Goal: Navigation & Orientation: Find specific page/section

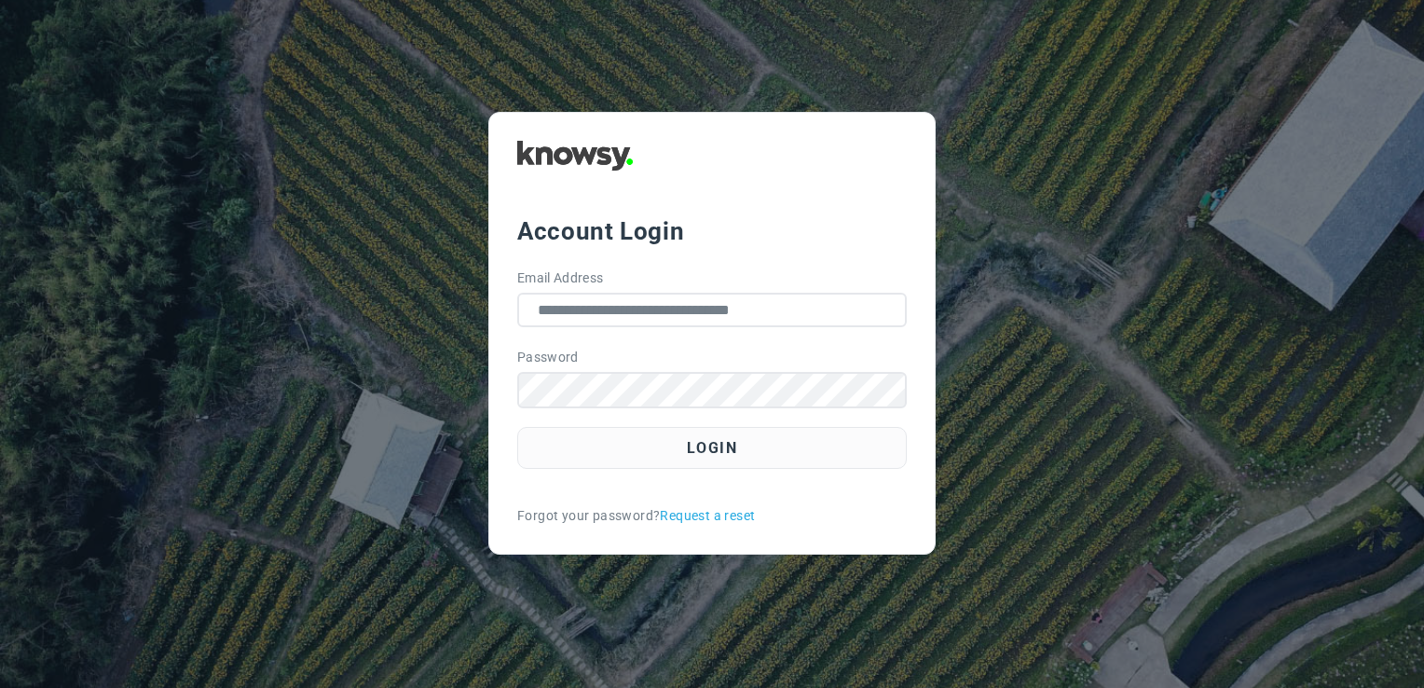
click at [652, 462] on button "Login" at bounding box center [712, 448] width 390 height 42
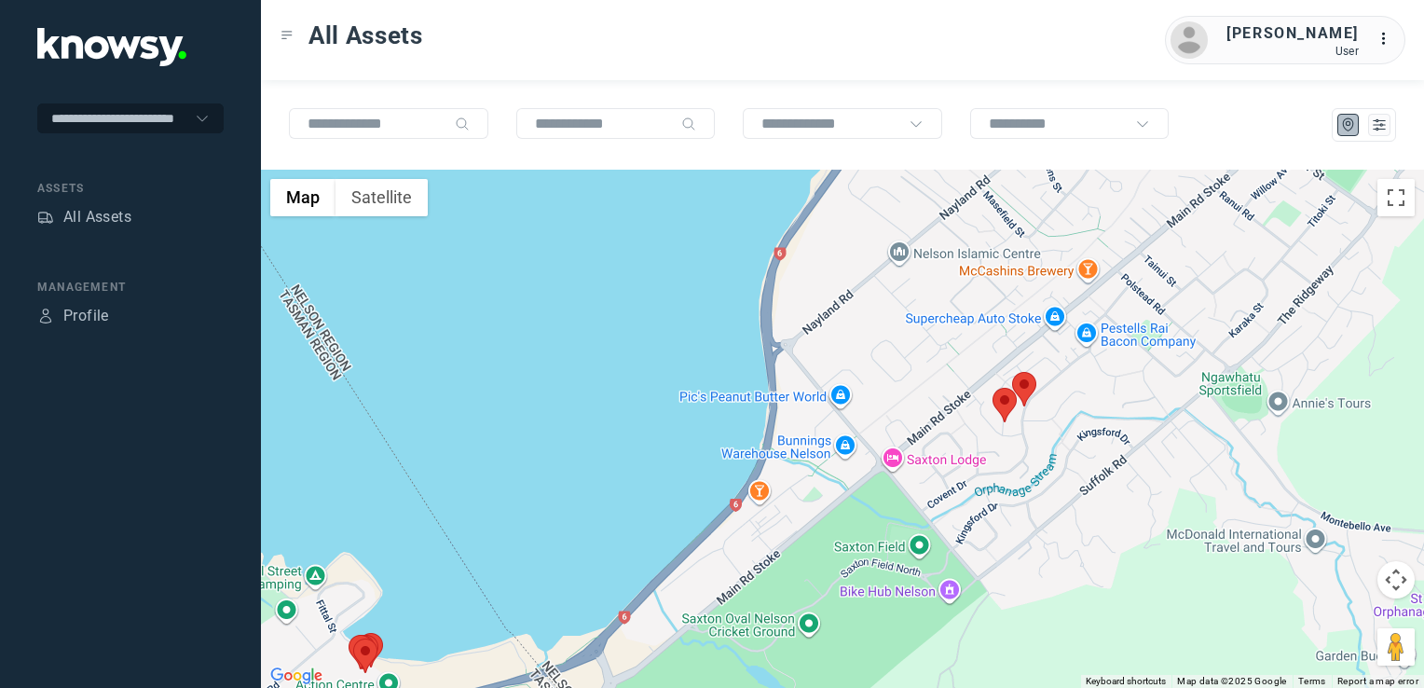
click at [998, 416] on img at bounding box center [1005, 405] width 24 height 34
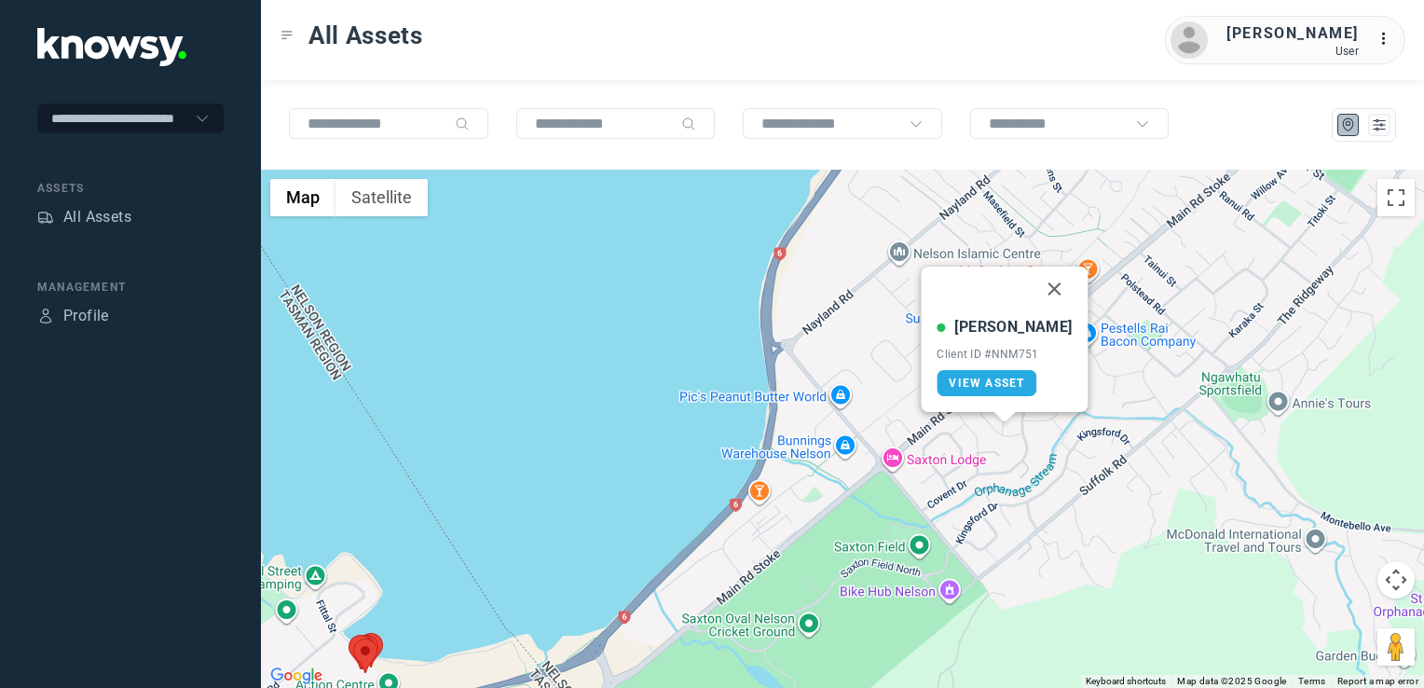
drag, startPoint x: 1033, startPoint y: 284, endPoint x: 1058, endPoint y: 316, distance: 40.5
click at [1033, 284] on button "Close" at bounding box center [1055, 289] width 45 height 45
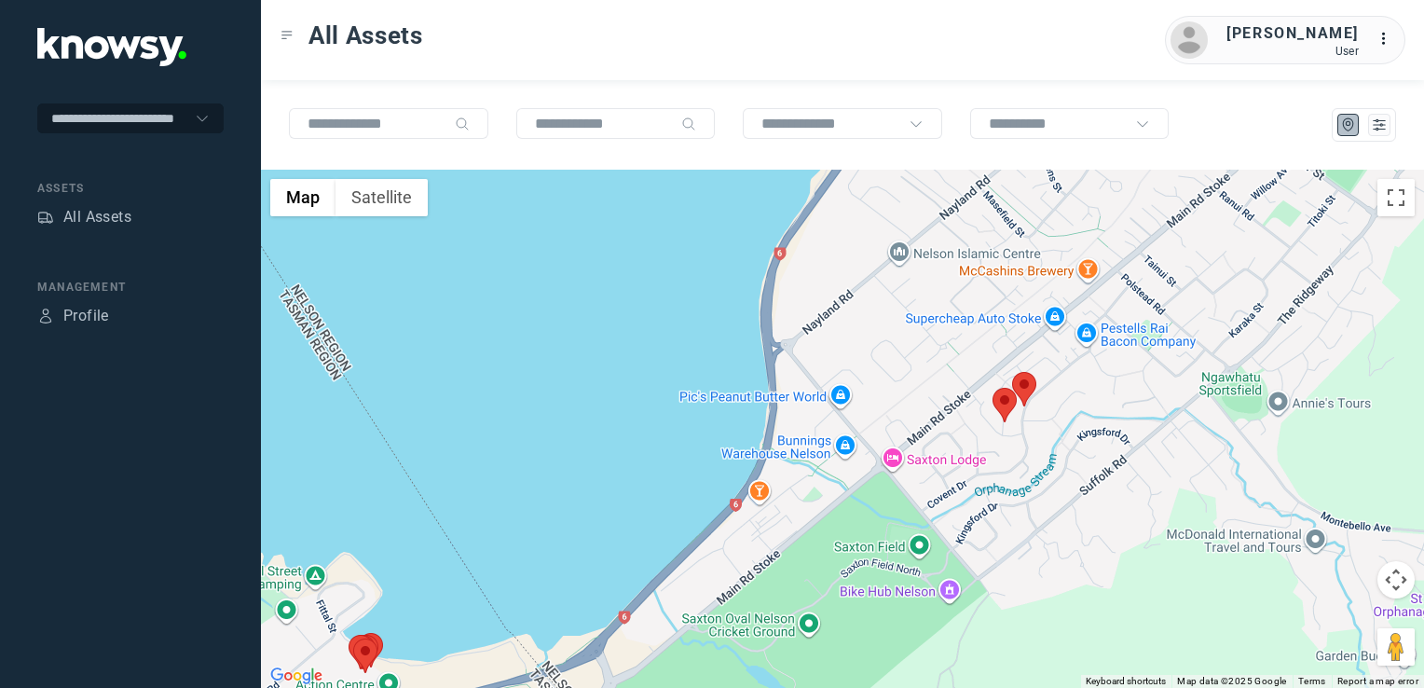
click at [1026, 378] on img at bounding box center [1024, 389] width 24 height 34
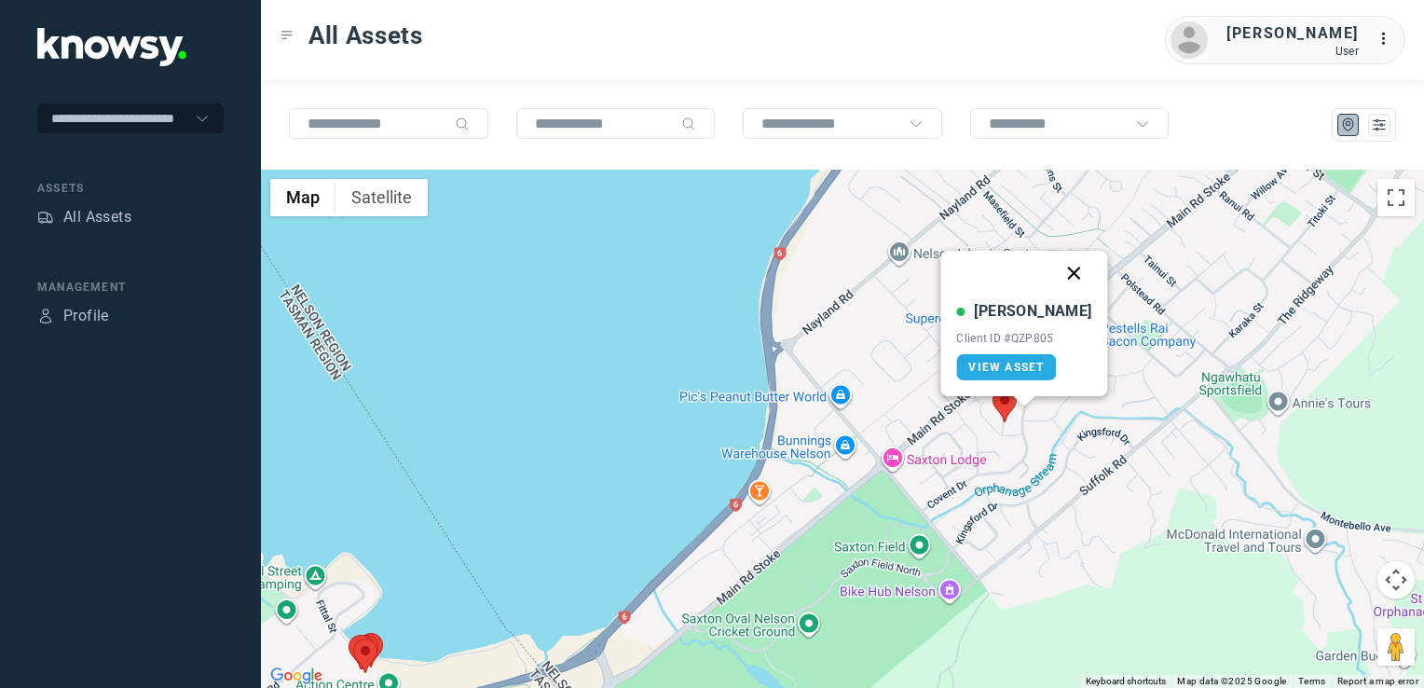
click at [1057, 267] on button "Close" at bounding box center [1074, 273] width 45 height 45
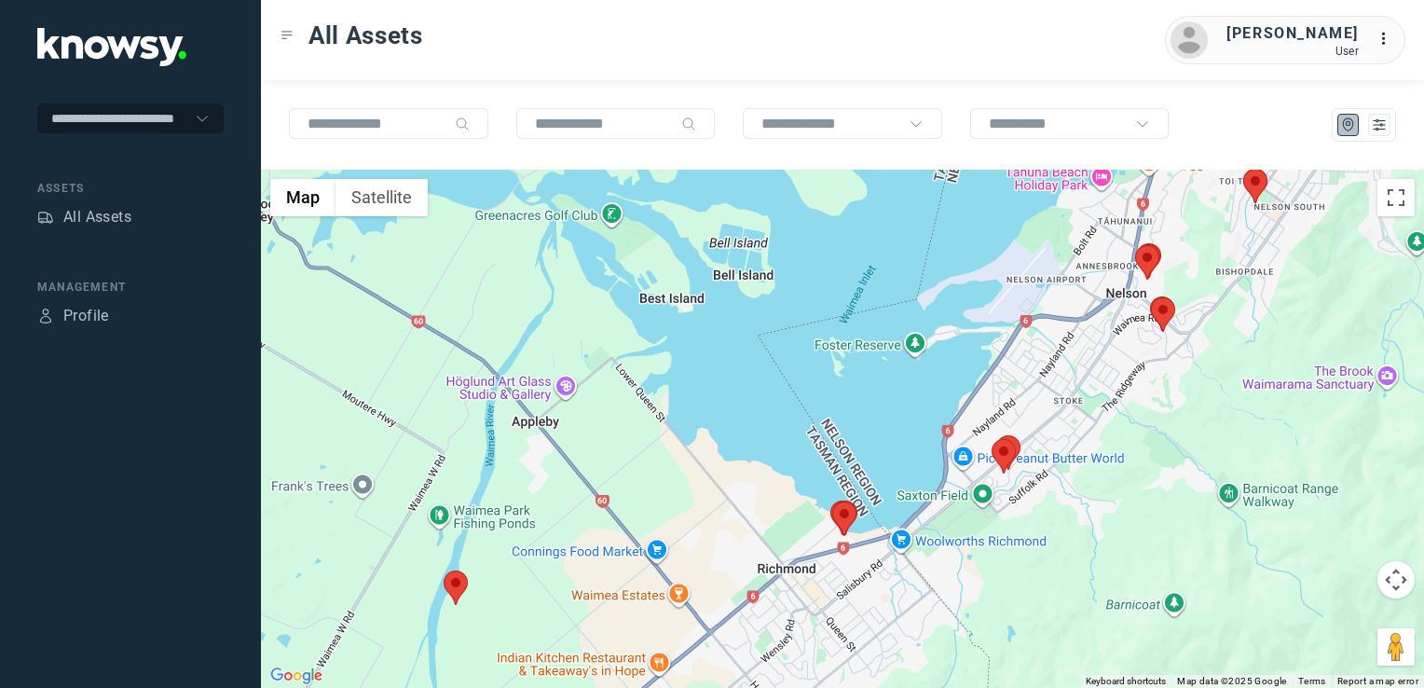
drag, startPoint x: 1094, startPoint y: 411, endPoint x: 1025, endPoint y: 486, distance: 102.2
click at [1029, 486] on div "To navigate, press the arrow keys." at bounding box center [842, 429] width 1163 height 518
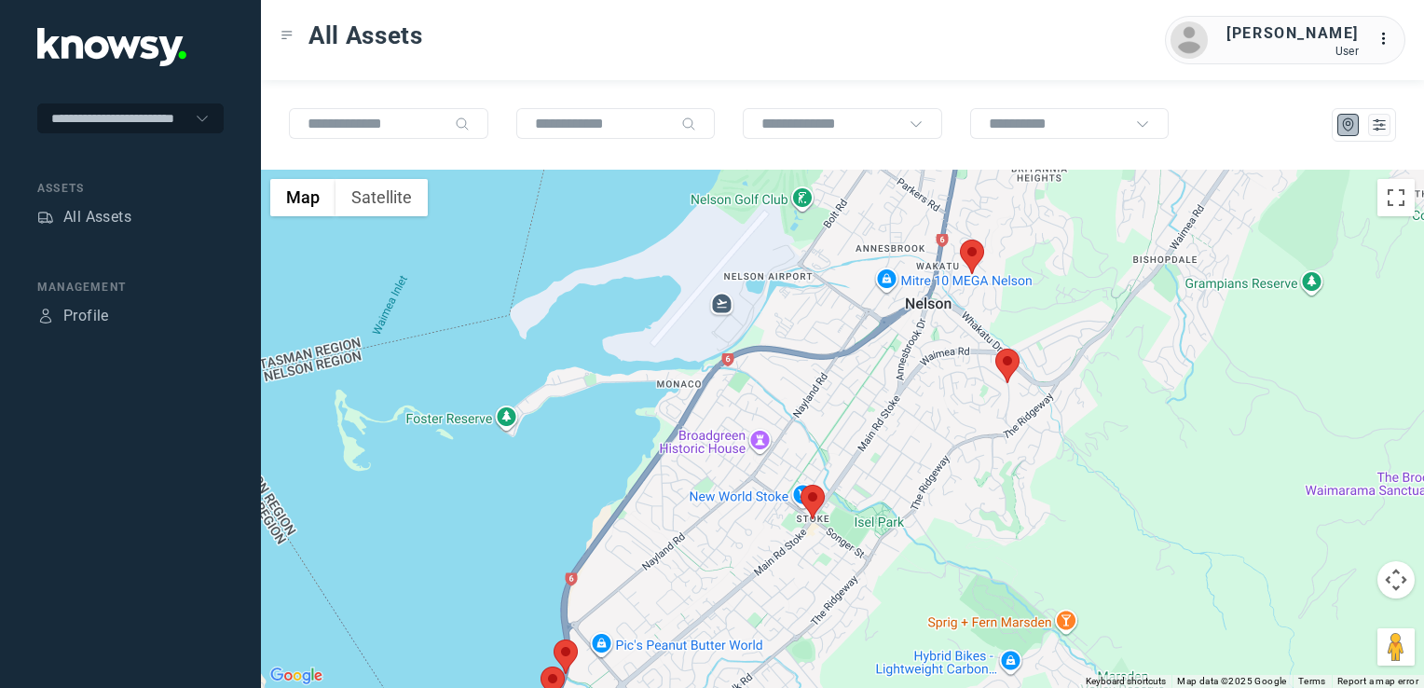
click at [972, 258] on img at bounding box center [972, 257] width 24 height 34
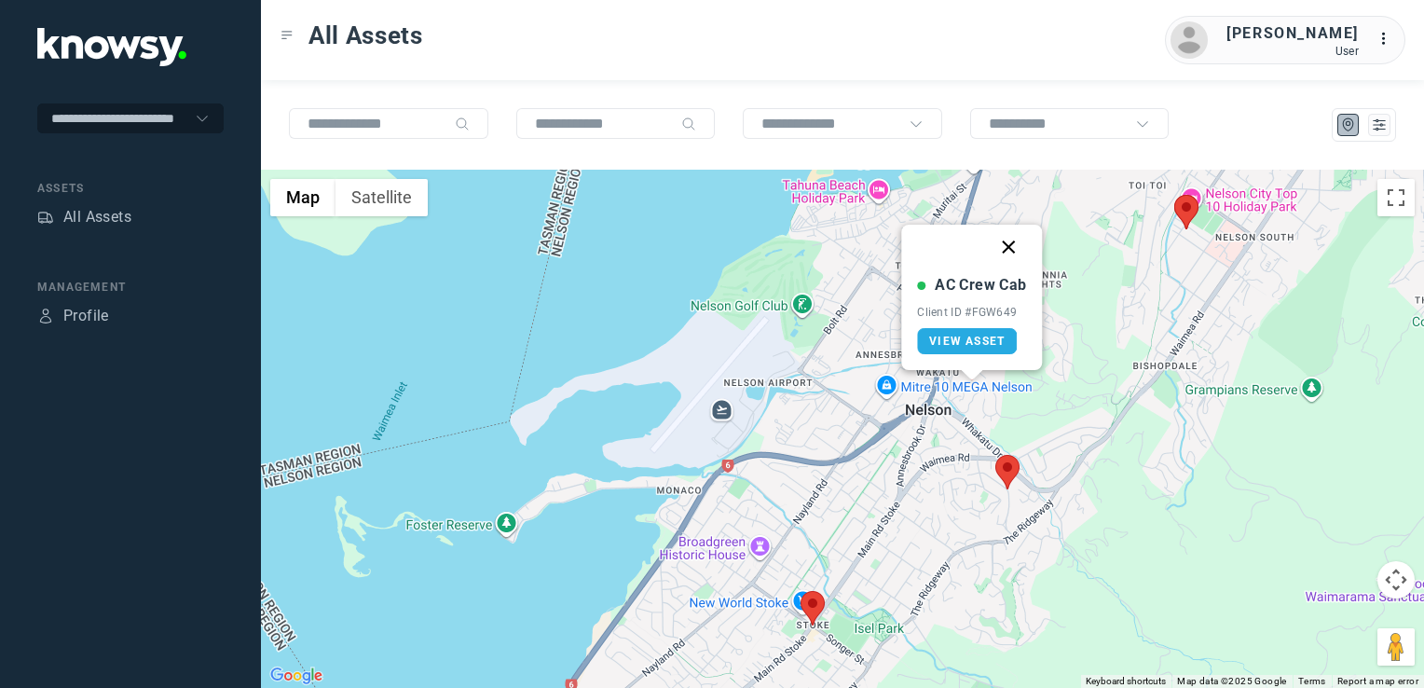
click at [1009, 244] on button "Close" at bounding box center [1009, 247] width 45 height 45
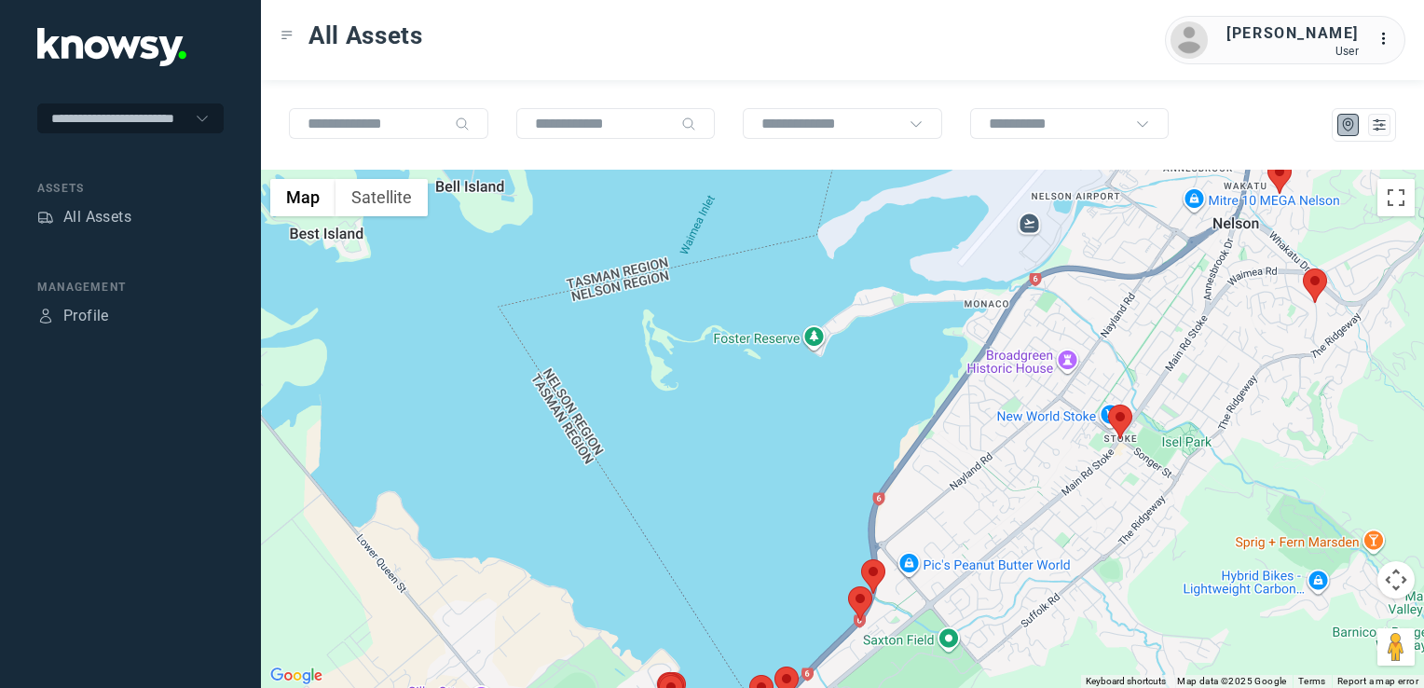
click at [873, 570] on img at bounding box center [873, 576] width 24 height 34
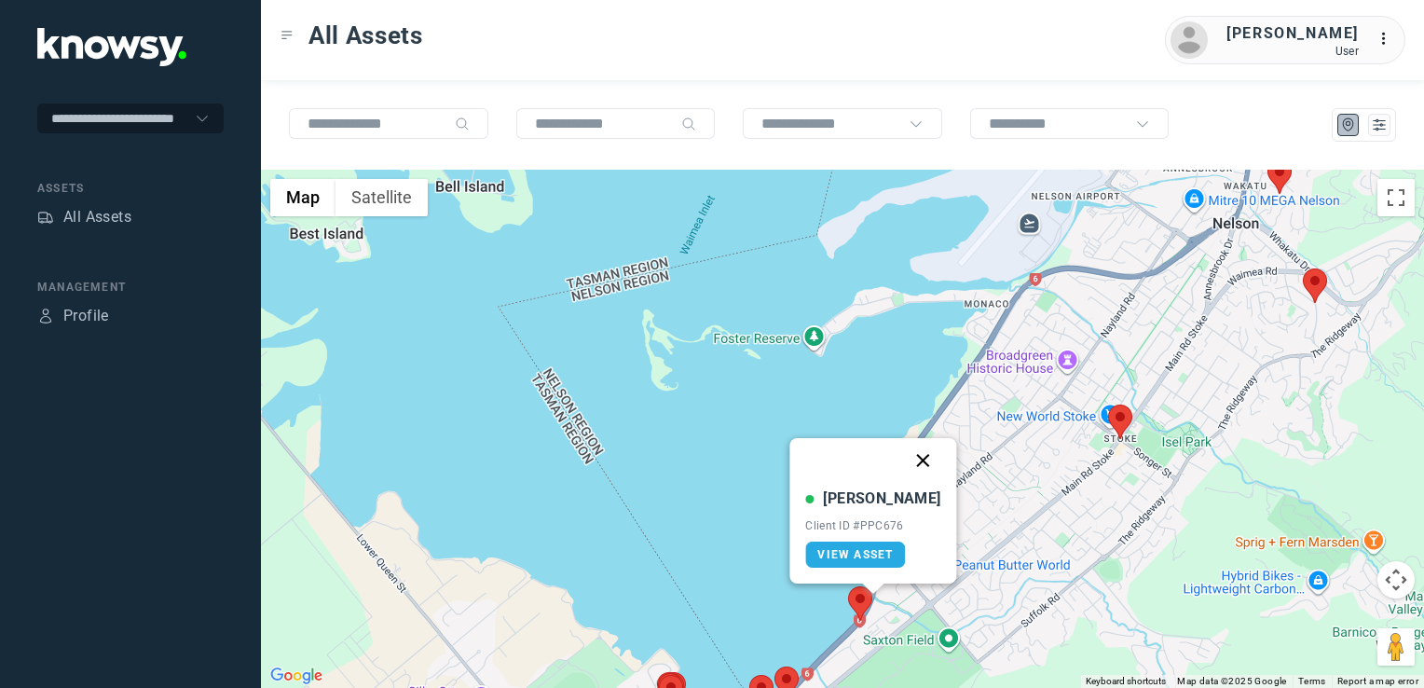
click at [902, 460] on button "Close" at bounding box center [923, 460] width 45 height 45
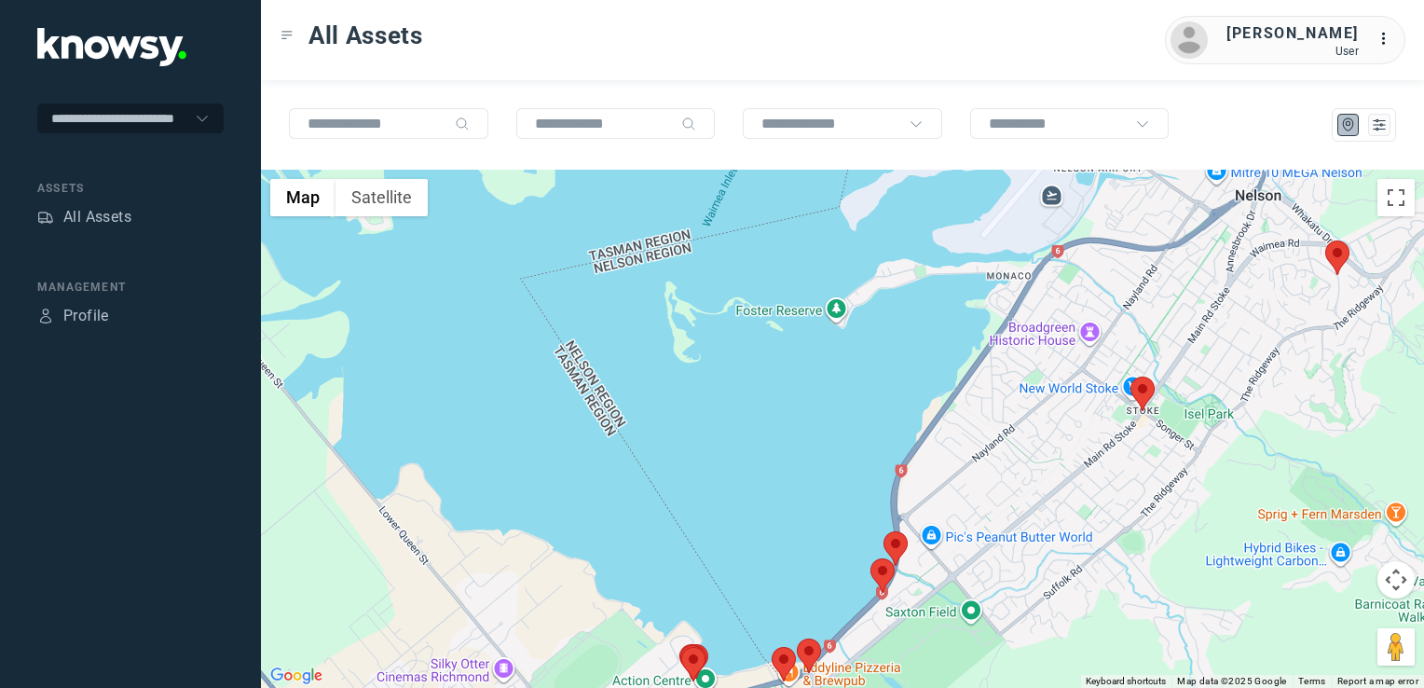
drag, startPoint x: 974, startPoint y: 546, endPoint x: 1027, endPoint y: 468, distance: 94.6
click at [1024, 473] on div "To navigate, press the arrow keys." at bounding box center [842, 429] width 1163 height 518
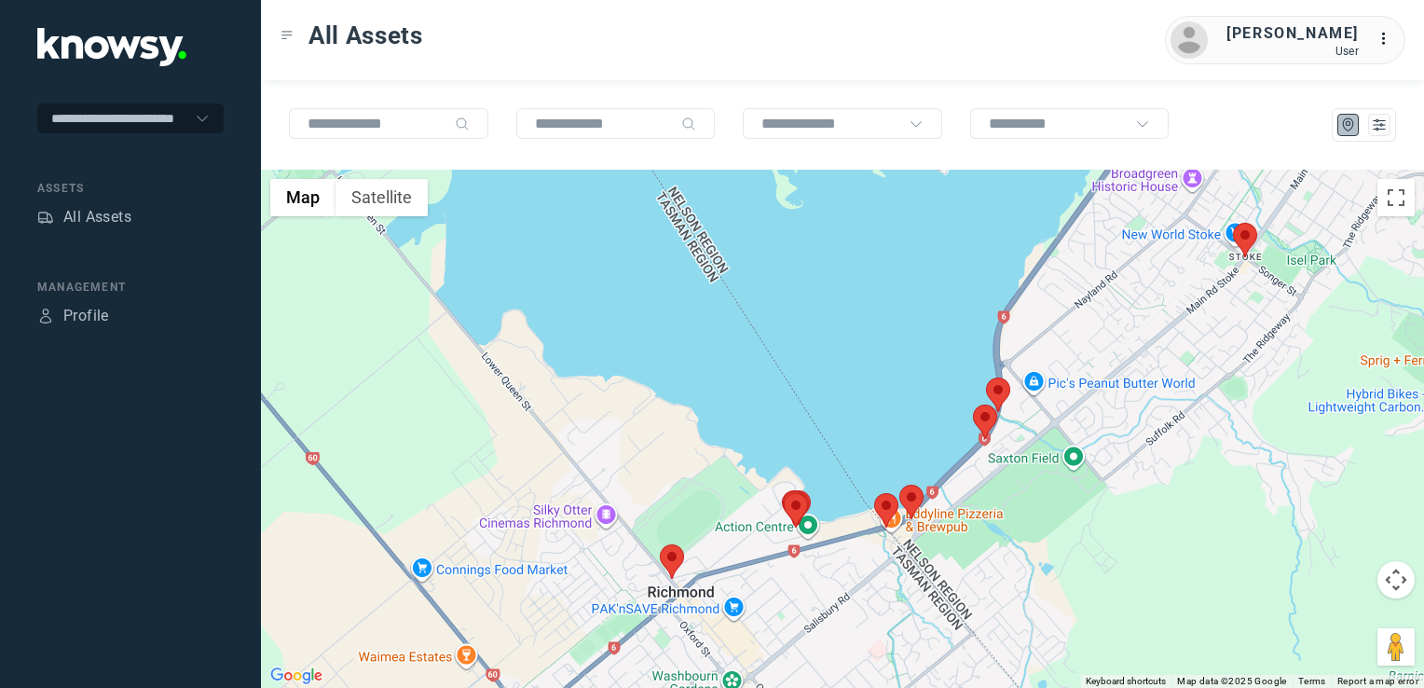
click at [985, 425] on img at bounding box center [985, 421] width 24 height 34
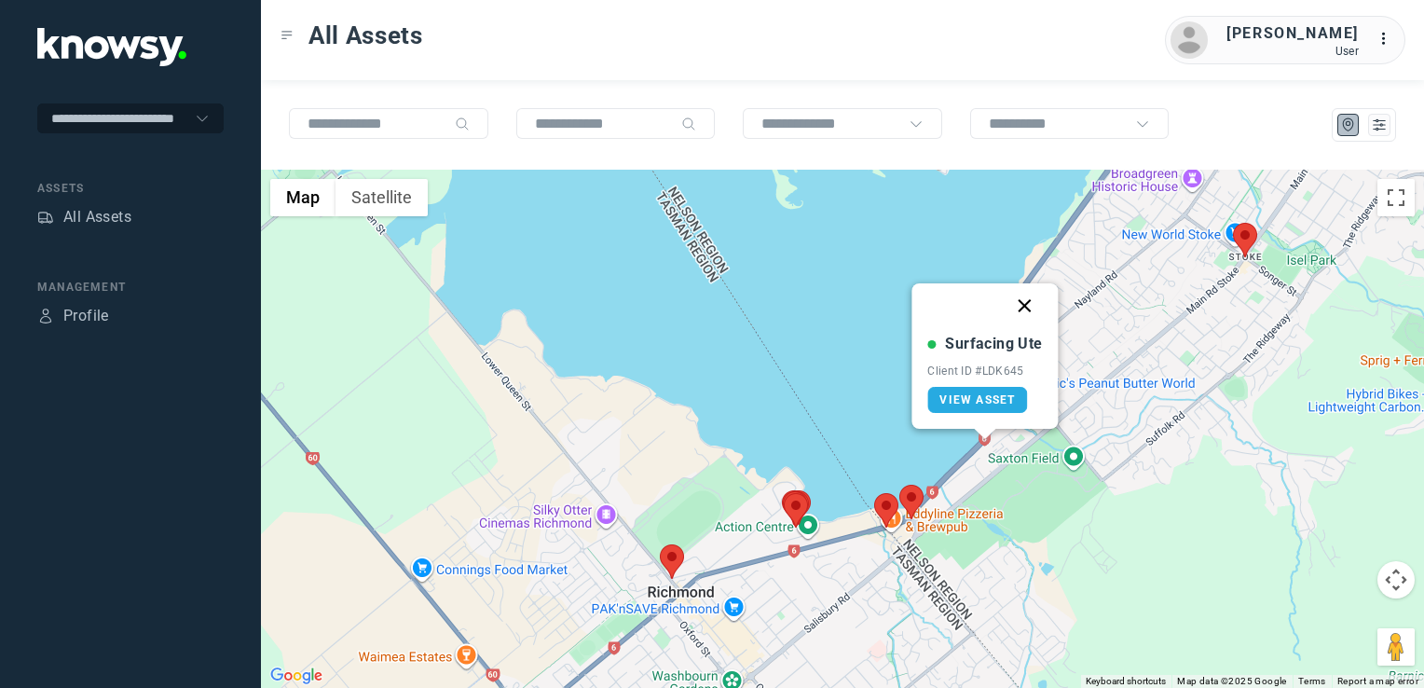
click at [1026, 304] on button "Close" at bounding box center [1025, 305] width 45 height 45
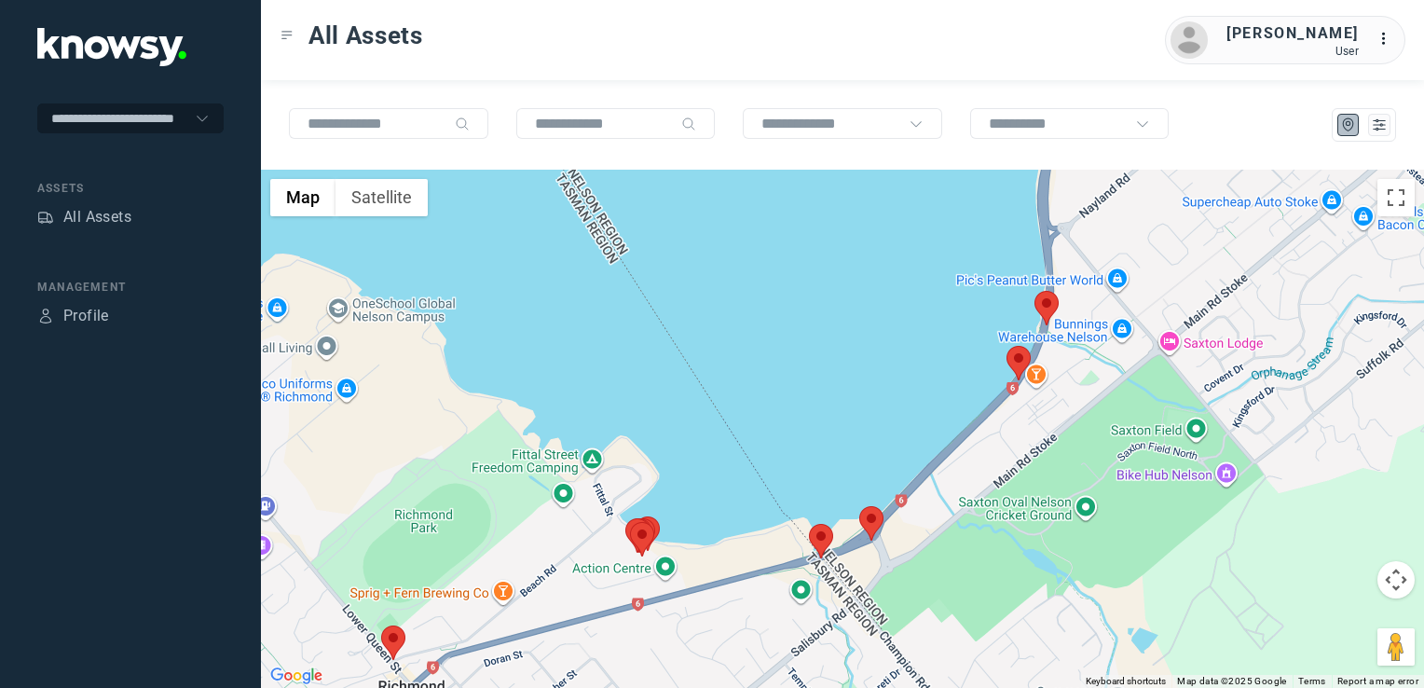
click at [867, 520] on img at bounding box center [871, 523] width 24 height 34
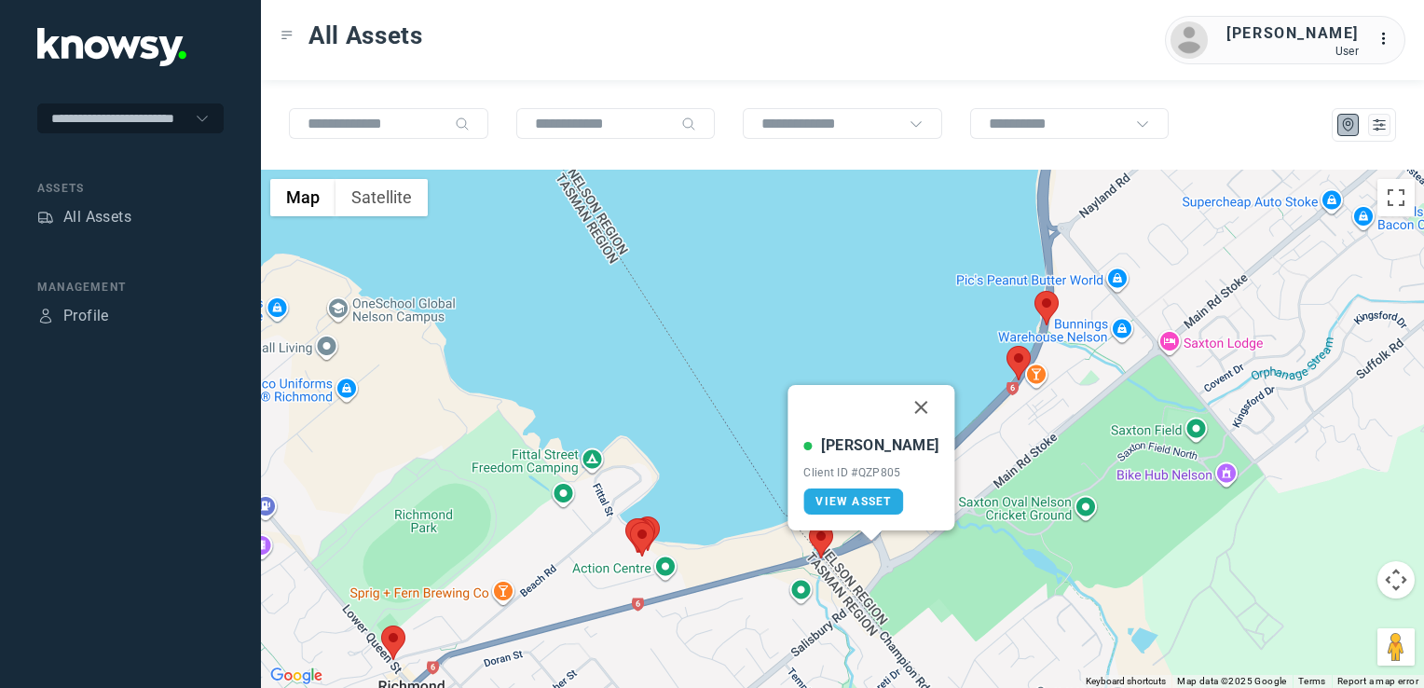
click at [816, 541] on img at bounding box center [821, 541] width 24 height 34
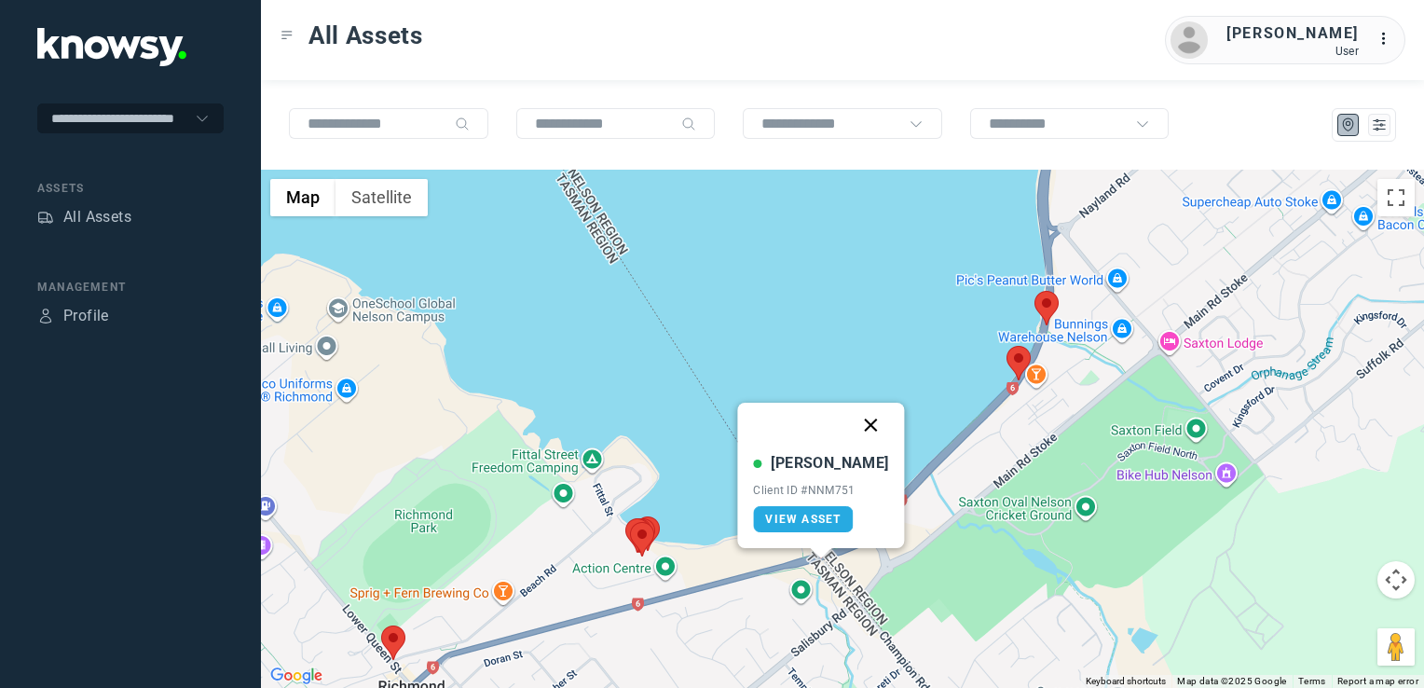
click at [857, 419] on button "Close" at bounding box center [871, 425] width 45 height 45
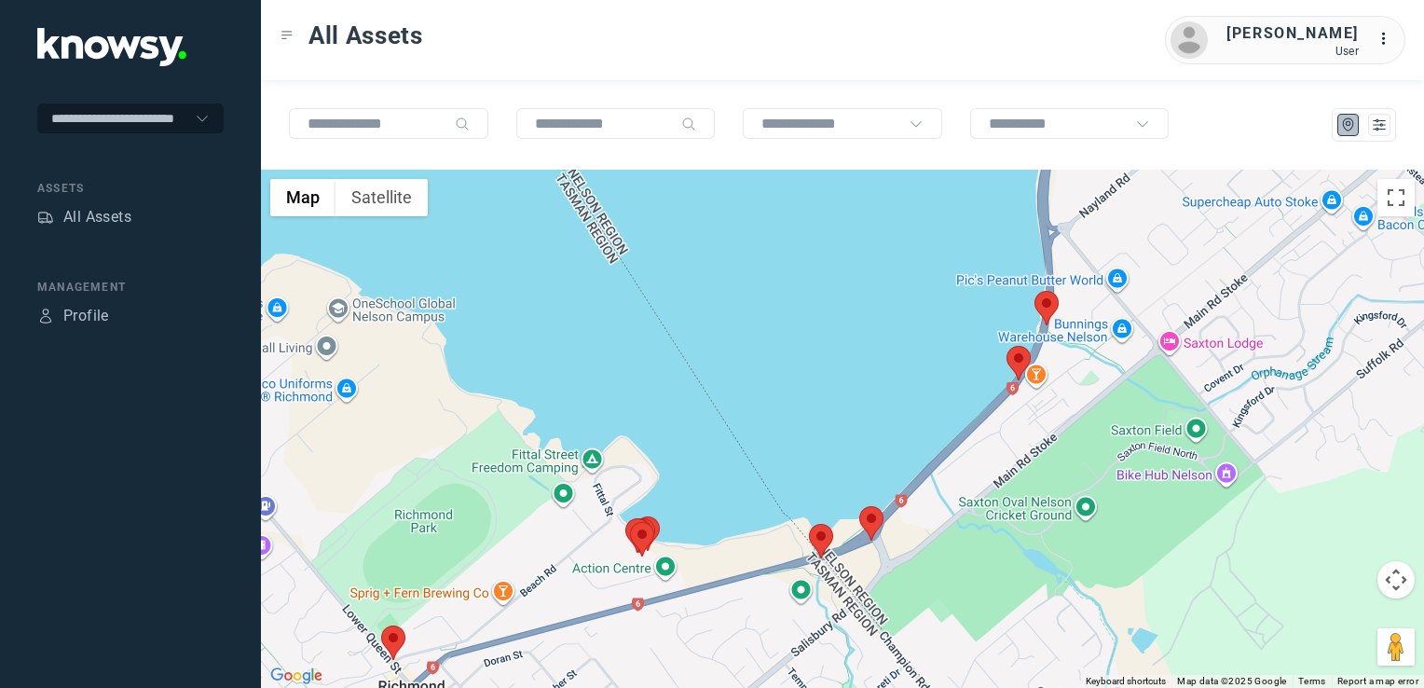
drag, startPoint x: 1001, startPoint y: 467, endPoint x: 1052, endPoint y: 419, distance: 69.9
click at [1049, 423] on div "To navigate, press the arrow keys." at bounding box center [842, 429] width 1163 height 518
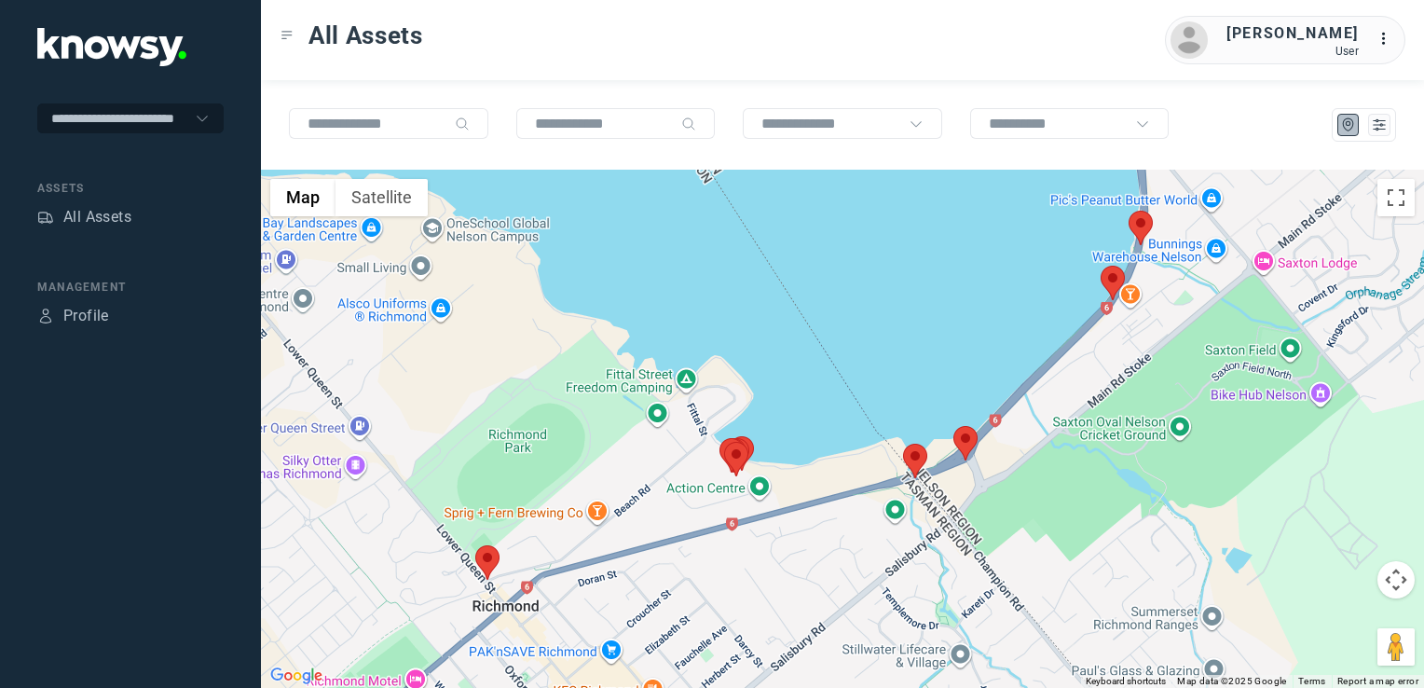
click at [481, 557] on img at bounding box center [487, 562] width 24 height 34
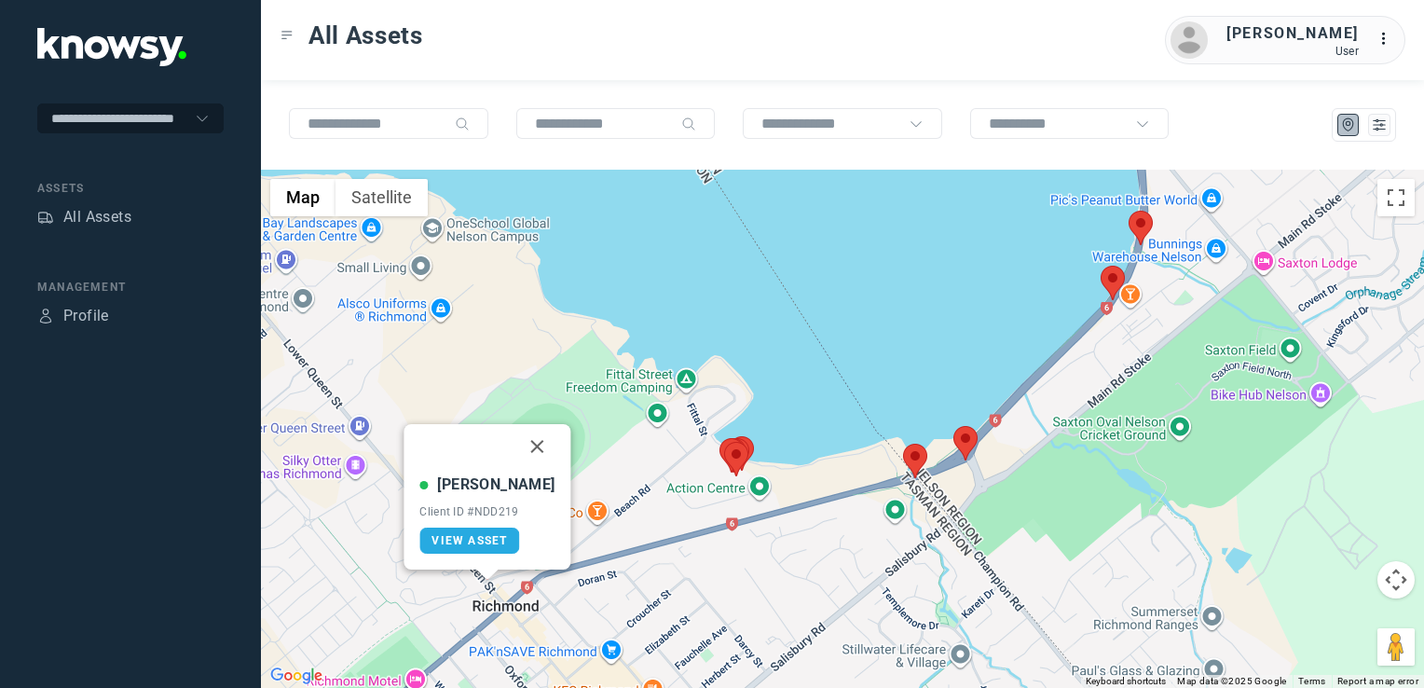
drag, startPoint x: 522, startPoint y: 446, endPoint x: 530, endPoint y: 451, distance: 9.6
click at [522, 446] on button "Close" at bounding box center [537, 446] width 45 height 45
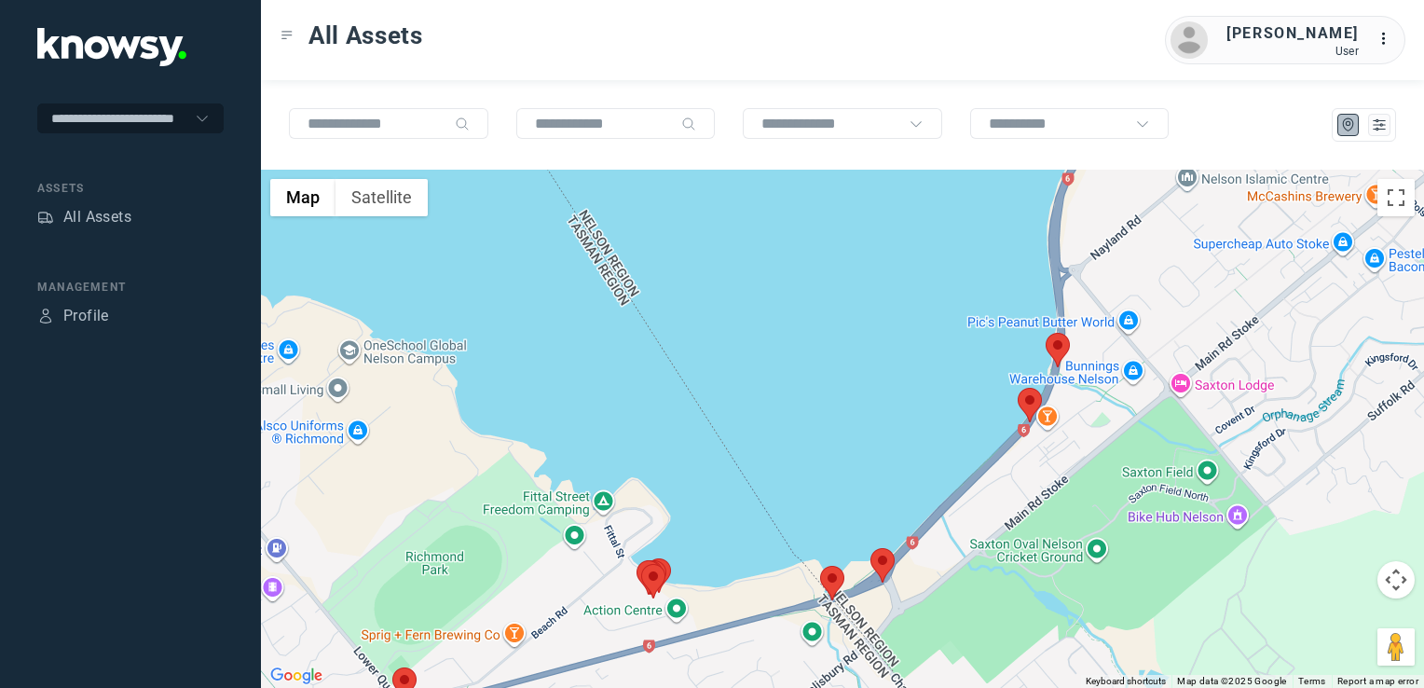
click at [731, 627] on div "To navigate, press the arrow keys." at bounding box center [842, 429] width 1163 height 518
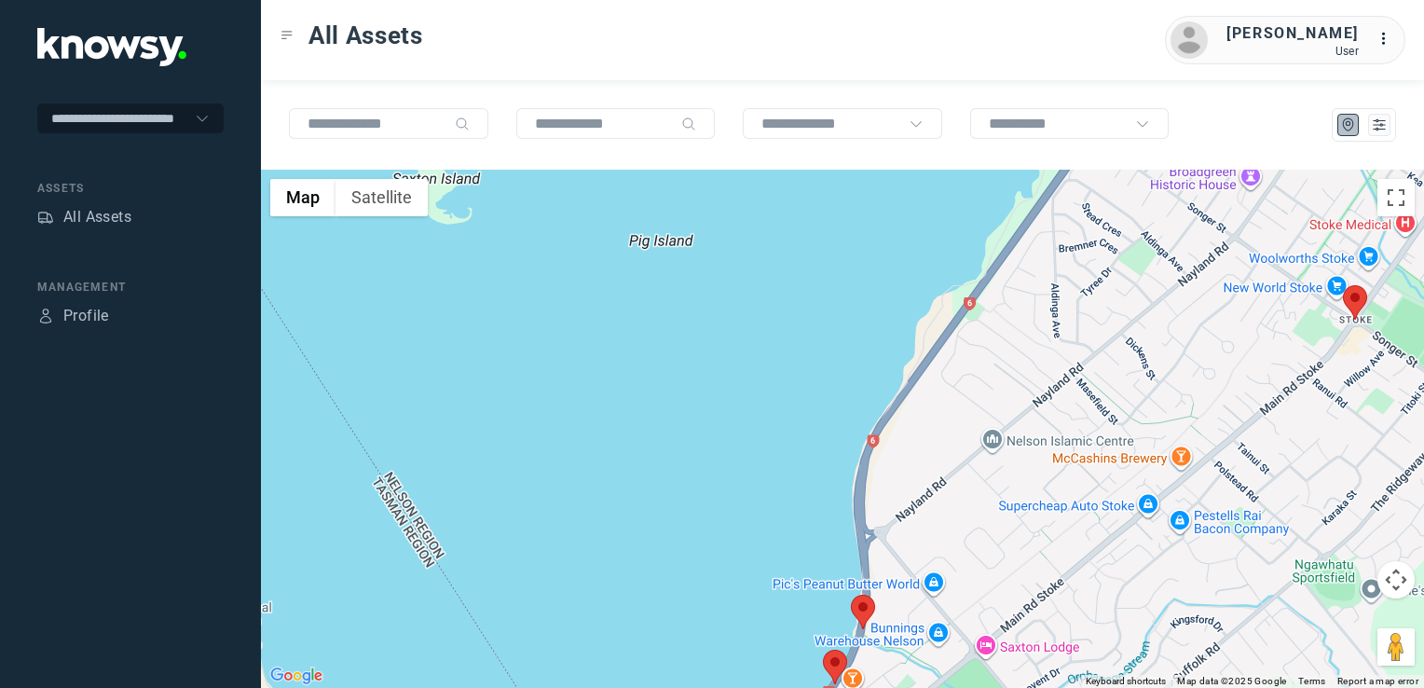
click at [849, 557] on div at bounding box center [842, 429] width 1163 height 518
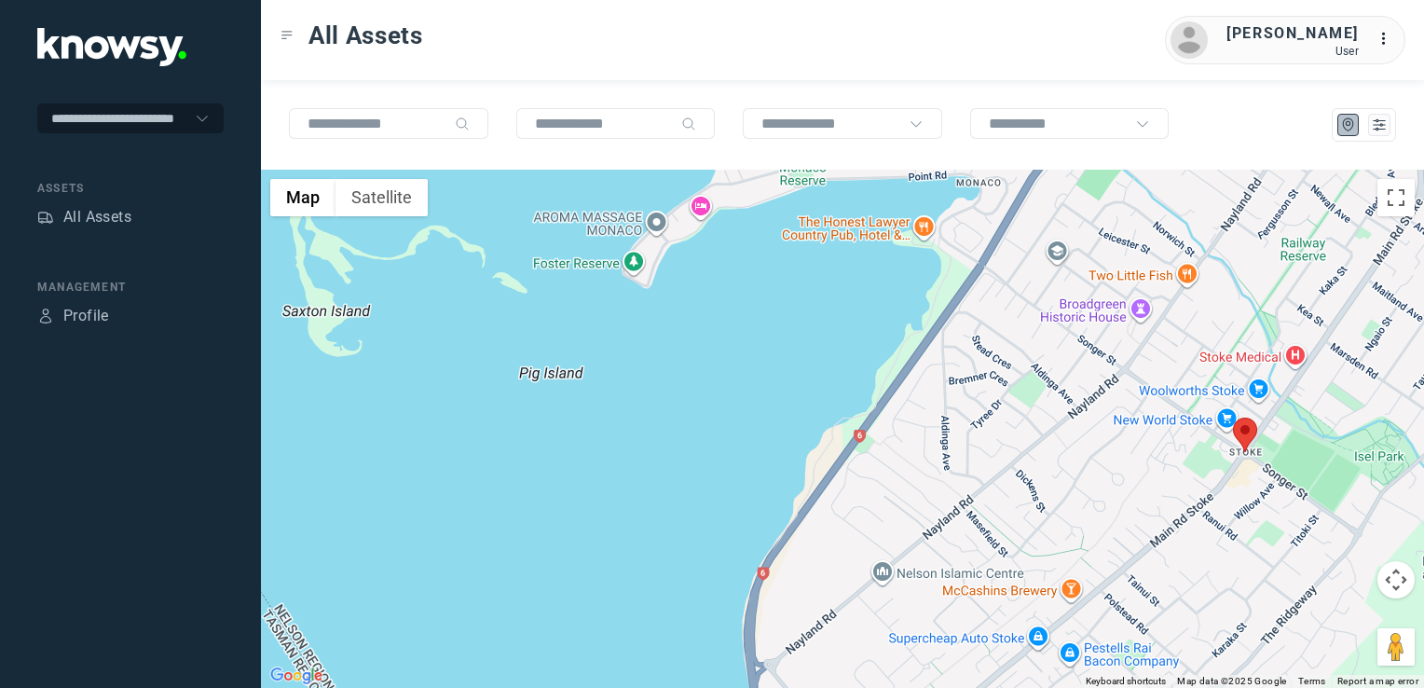
drag, startPoint x: 990, startPoint y: 498, endPoint x: 915, endPoint y: 561, distance: 97.8
click at [920, 564] on div at bounding box center [842, 429] width 1163 height 518
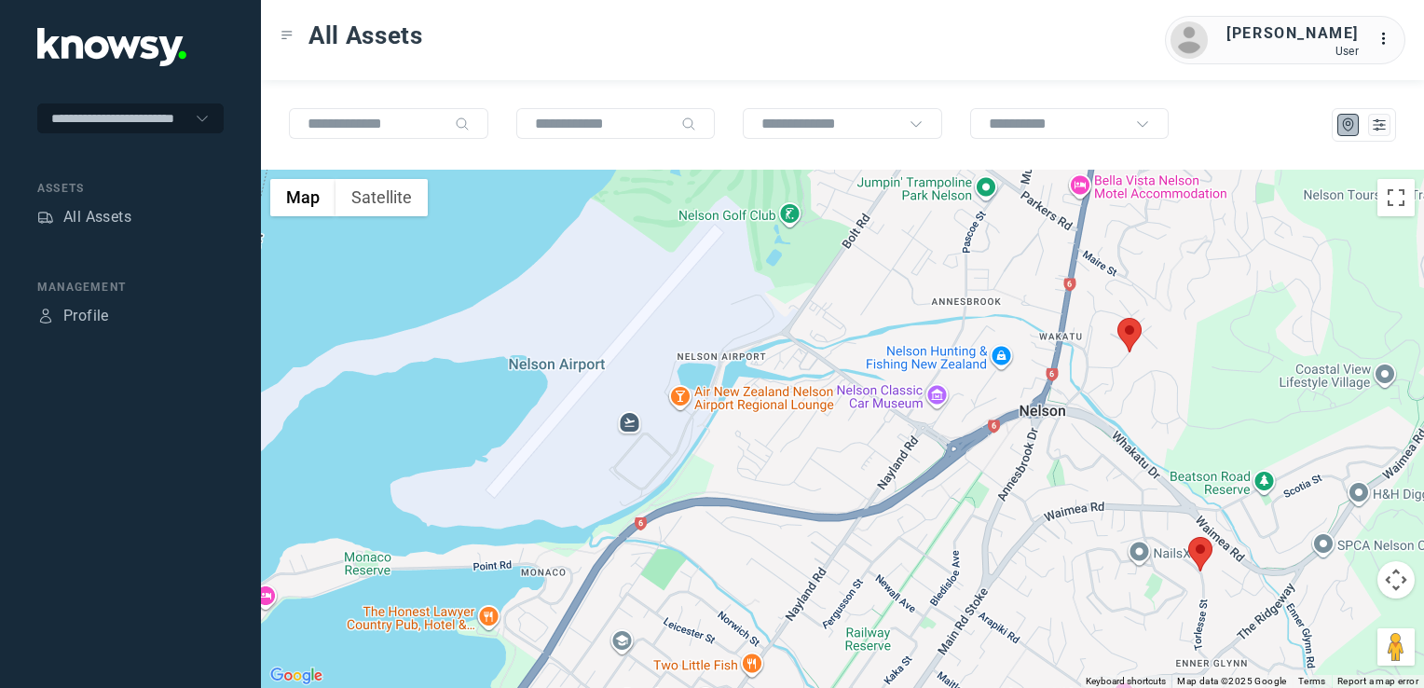
drag, startPoint x: 928, startPoint y: 542, endPoint x: 1020, endPoint y: 390, distance: 177.7
click at [1006, 404] on div at bounding box center [842, 429] width 1163 height 518
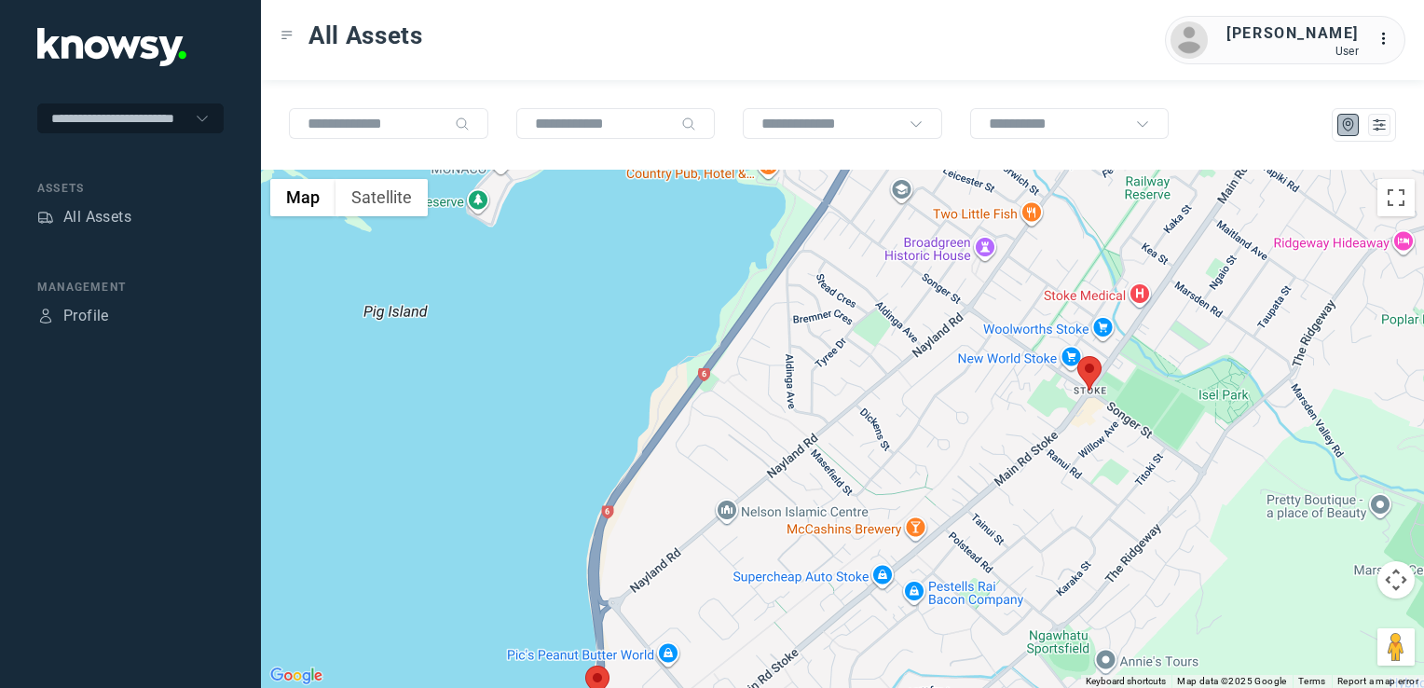
click at [1092, 386] on img at bounding box center [1089, 373] width 24 height 34
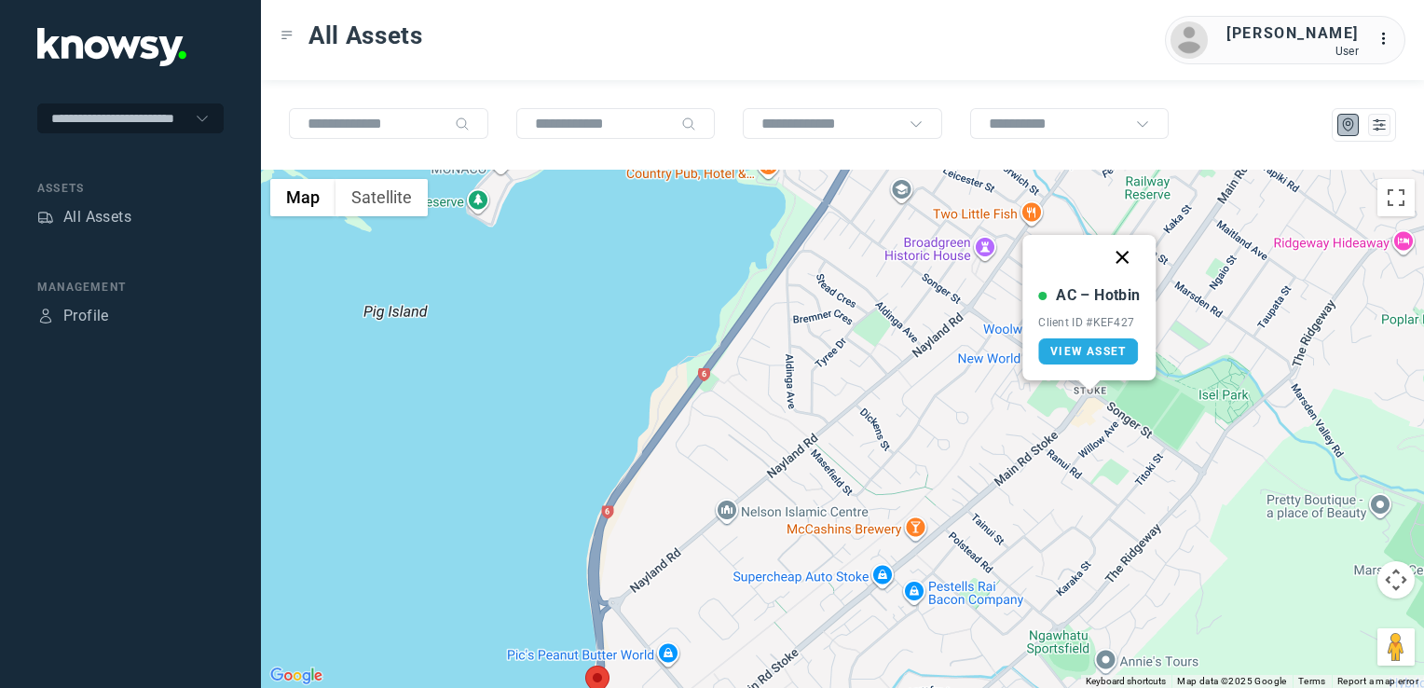
click at [1121, 257] on button "Close" at bounding box center [1123, 257] width 45 height 45
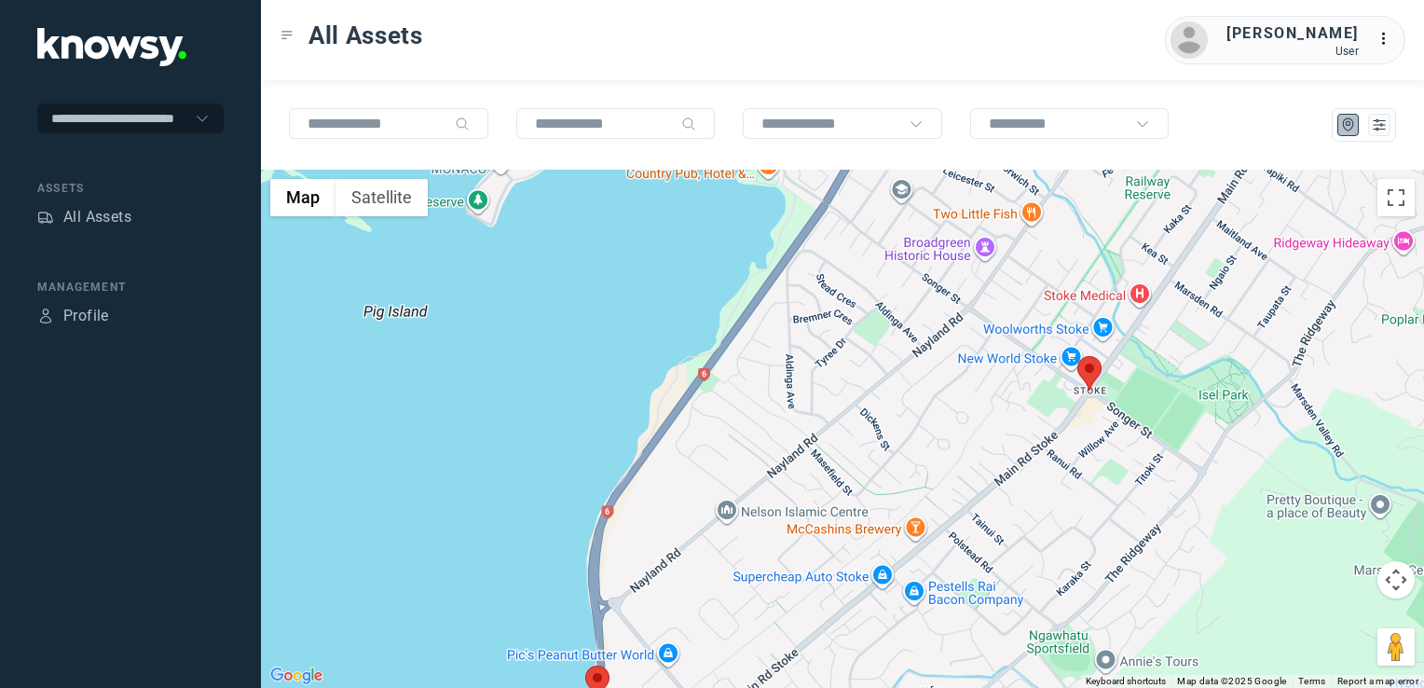
drag, startPoint x: 1149, startPoint y: 331, endPoint x: 930, endPoint y: 526, distance: 293.1
click at [984, 477] on div "To navigate, press the arrow keys." at bounding box center [842, 429] width 1163 height 518
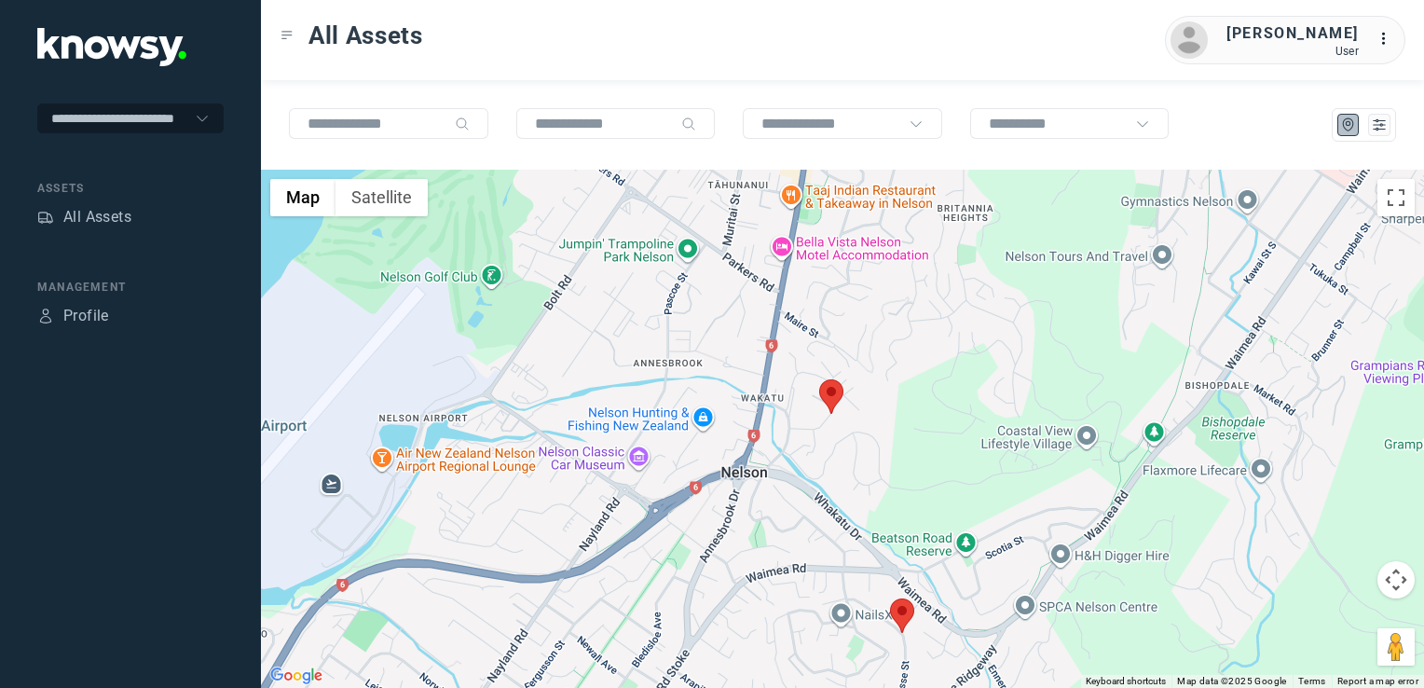
click at [836, 404] on img at bounding box center [831, 396] width 24 height 34
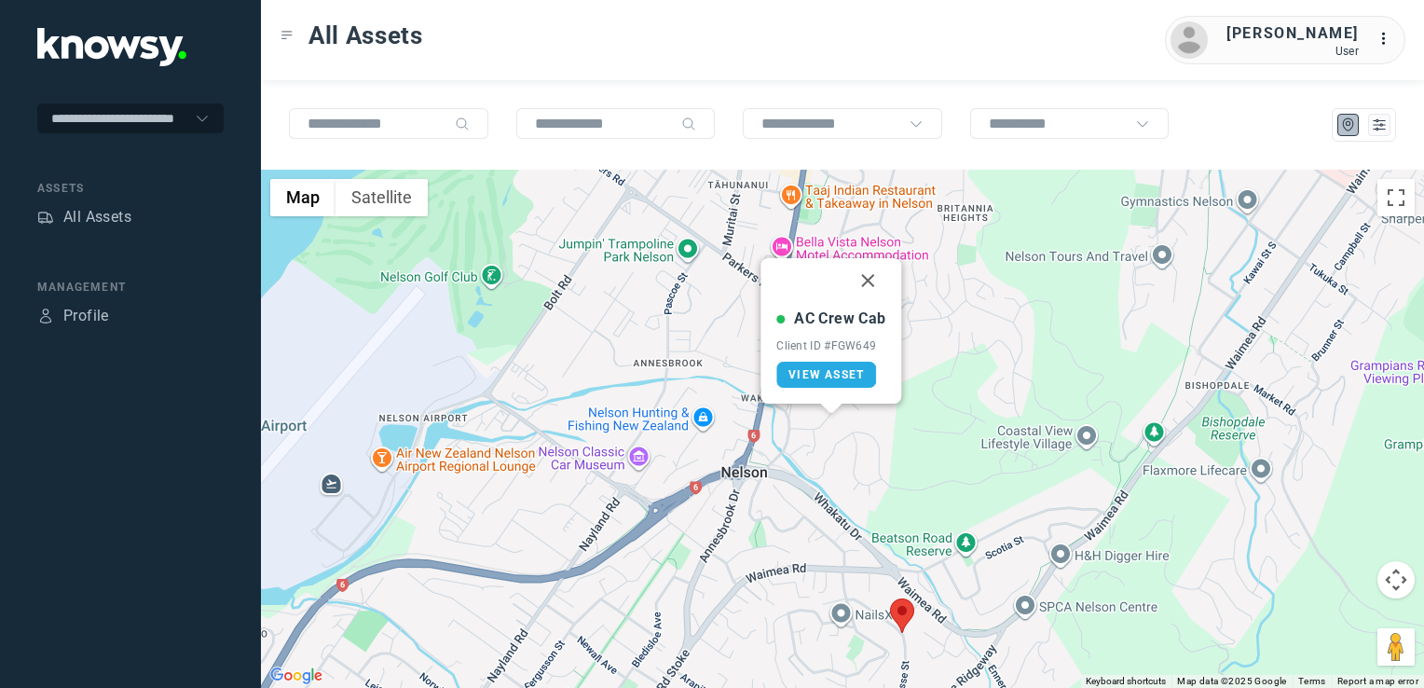
click at [902, 610] on img at bounding box center [902, 615] width 24 height 34
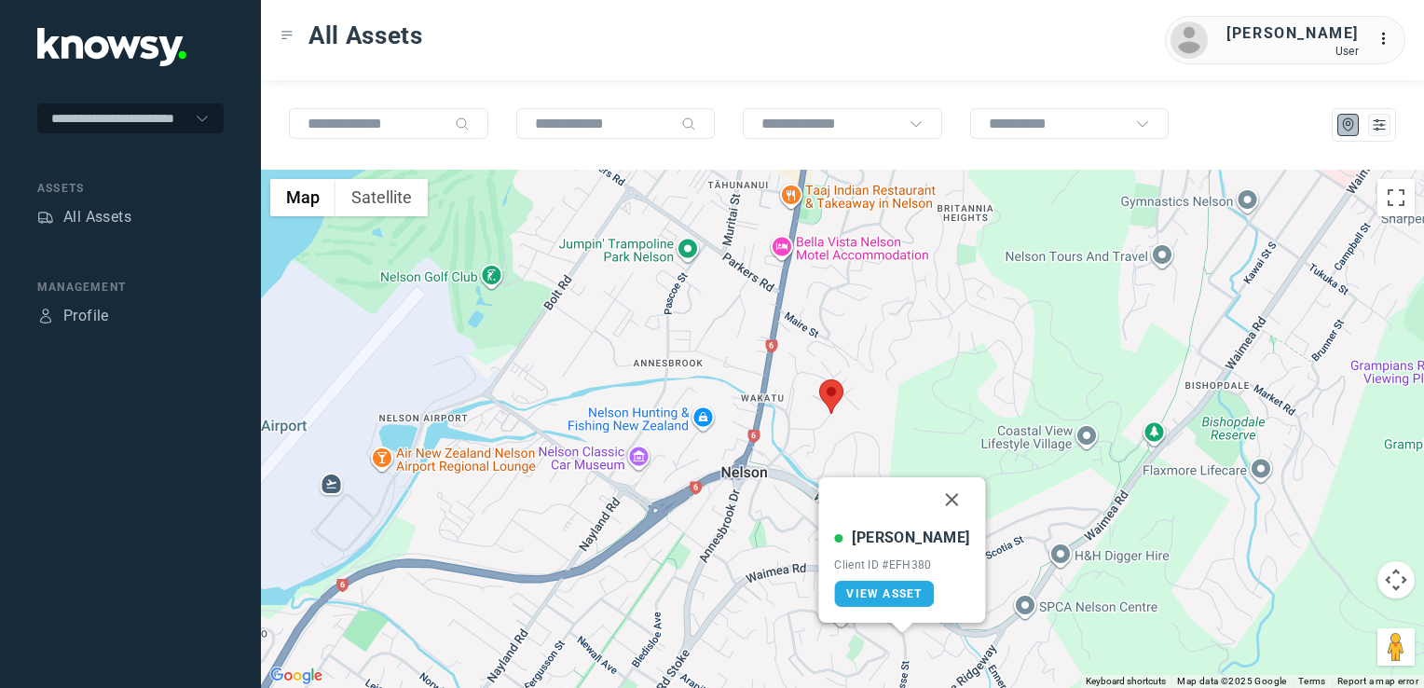
click at [942, 499] on button "Close" at bounding box center [952, 499] width 45 height 45
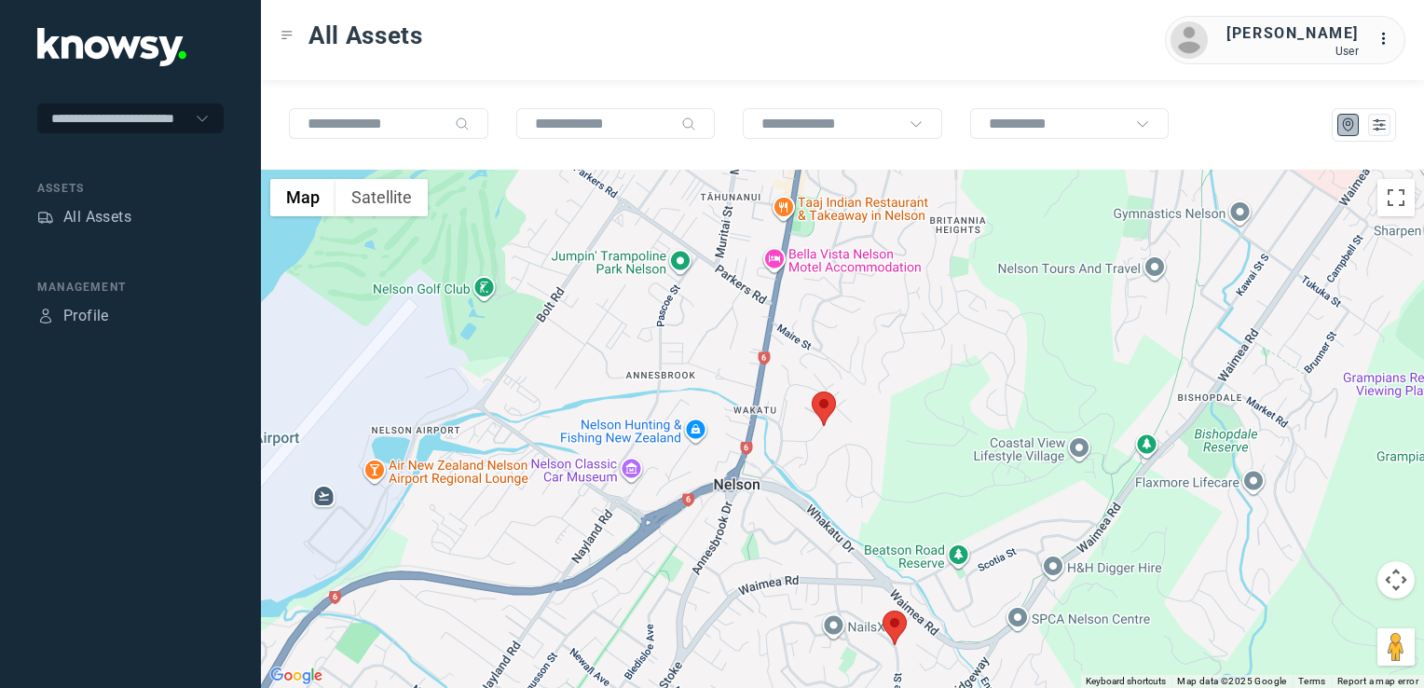
drag, startPoint x: 920, startPoint y: 486, endPoint x: 894, endPoint y: 553, distance: 71.1
click at [895, 544] on div "To navigate, press the arrow keys." at bounding box center [842, 429] width 1163 height 518
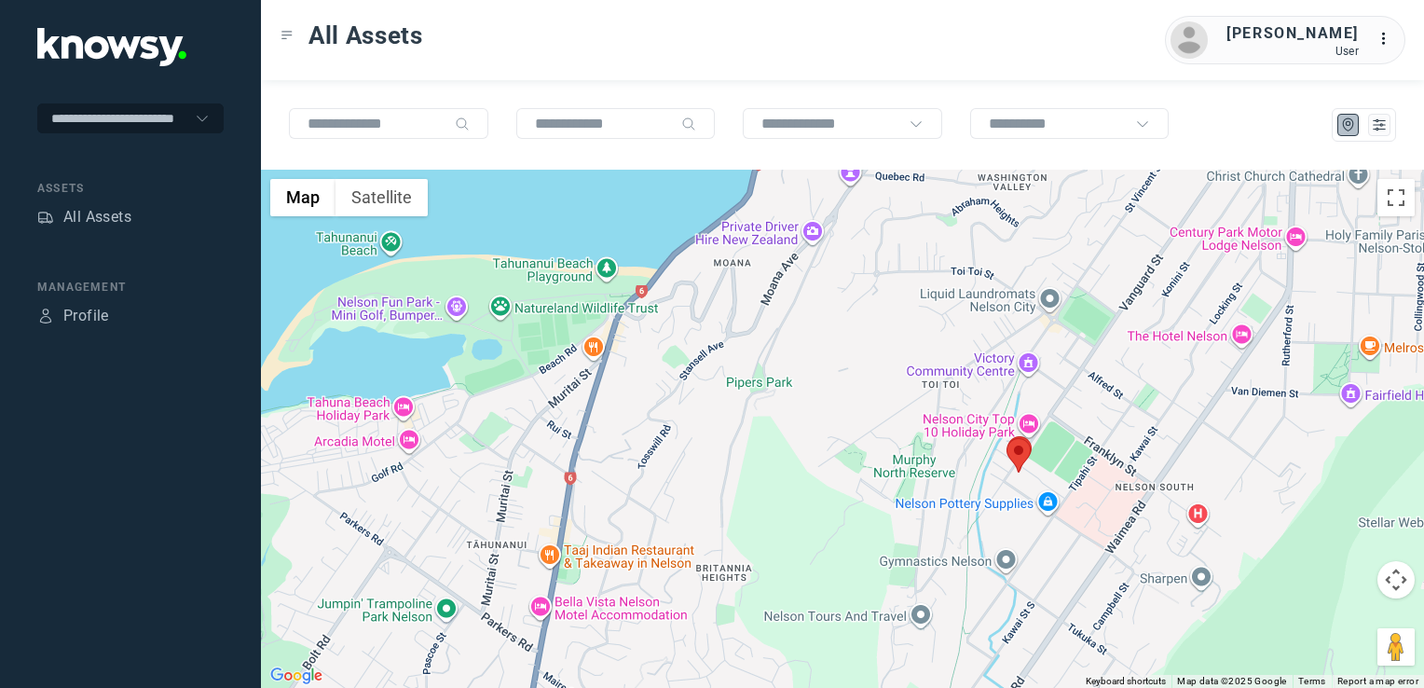
click at [1020, 455] on img at bounding box center [1018, 455] width 24 height 34
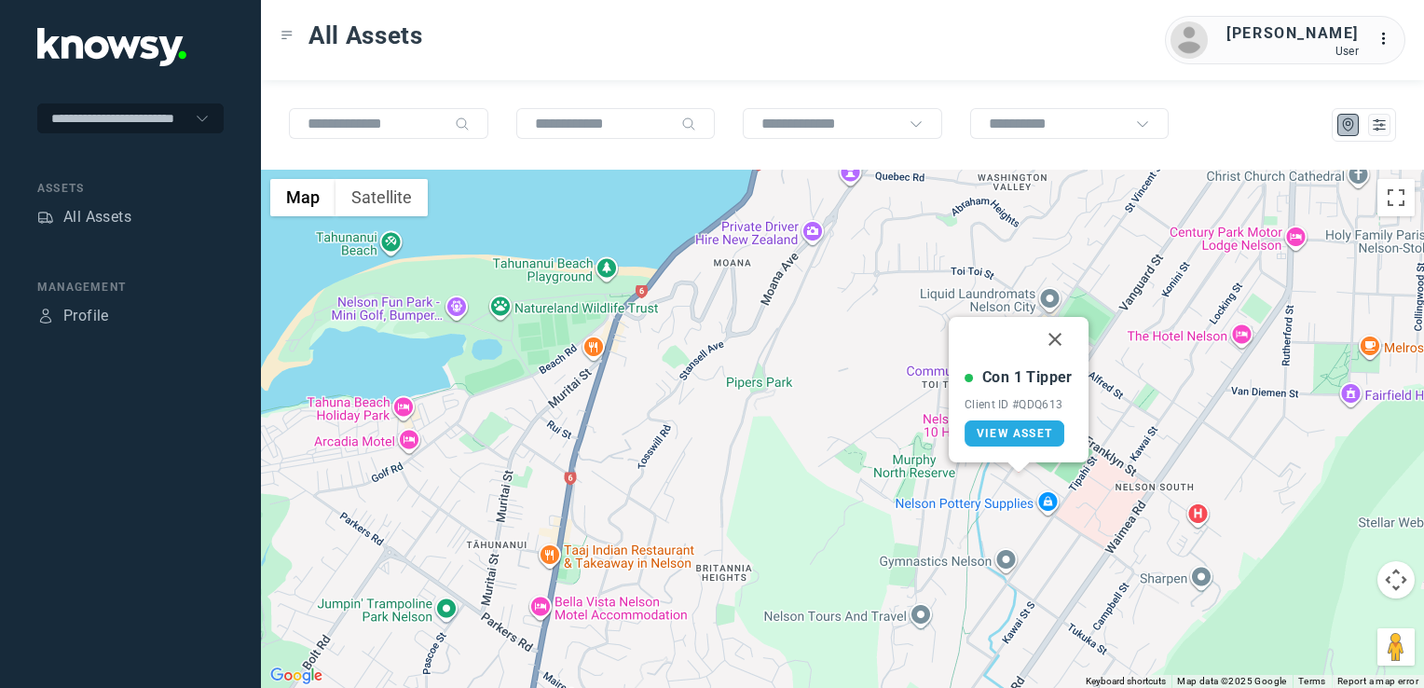
click at [1051, 337] on button "Close" at bounding box center [1055, 339] width 45 height 45
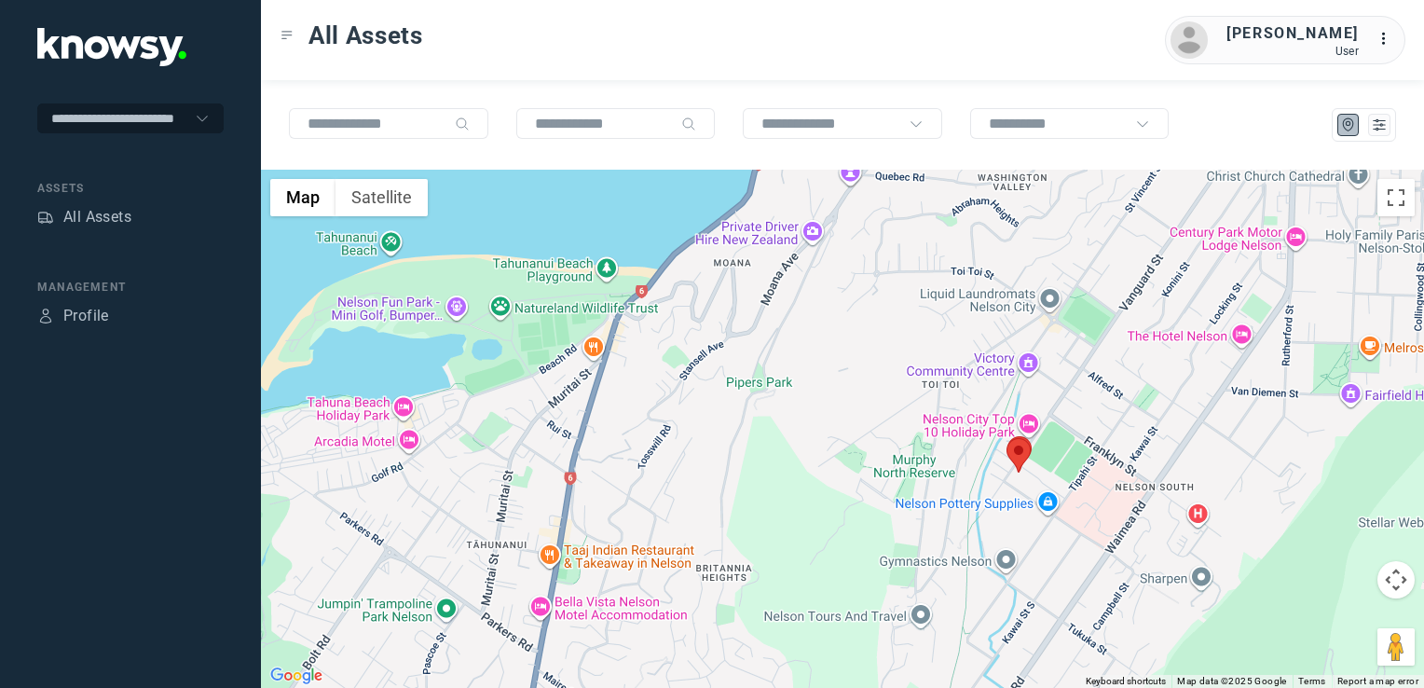
drag, startPoint x: 1070, startPoint y: 329, endPoint x: 952, endPoint y: 475, distance: 188.2
click at [972, 444] on div "To navigate, press the arrow keys." at bounding box center [842, 429] width 1163 height 518
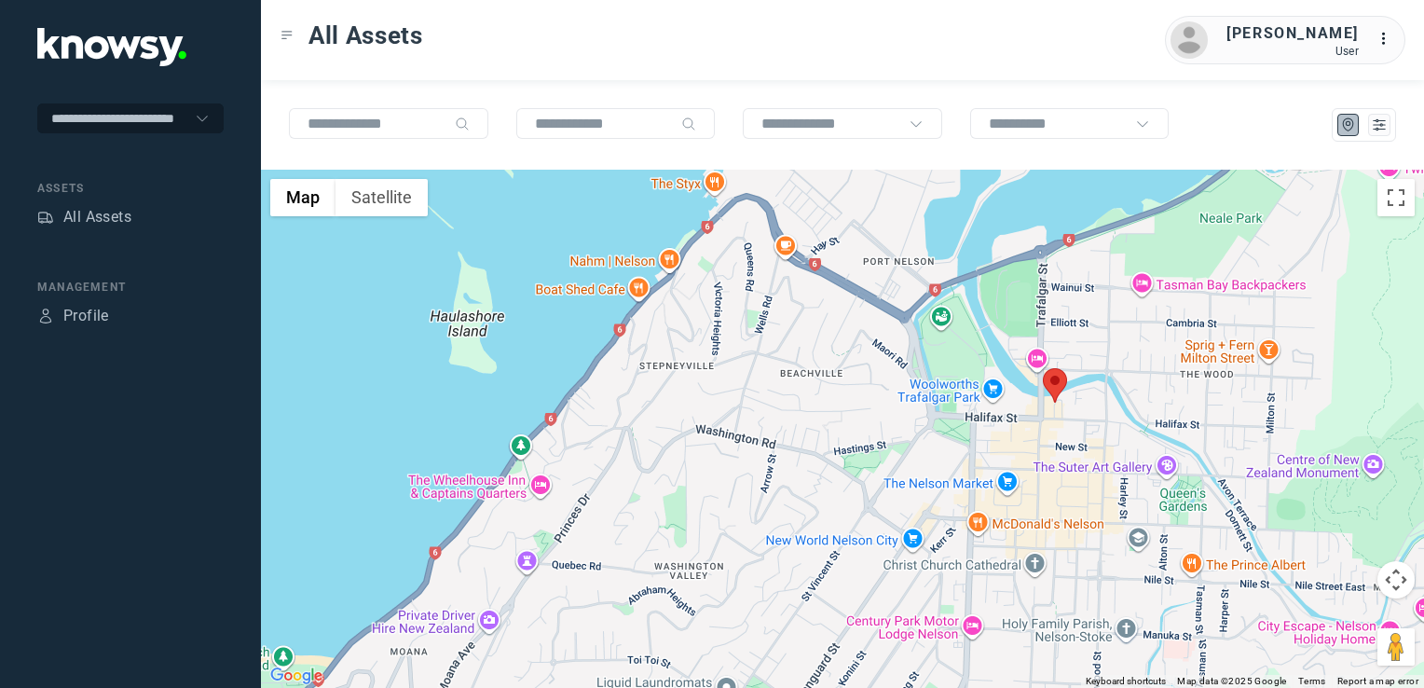
click at [1064, 379] on img at bounding box center [1055, 385] width 24 height 34
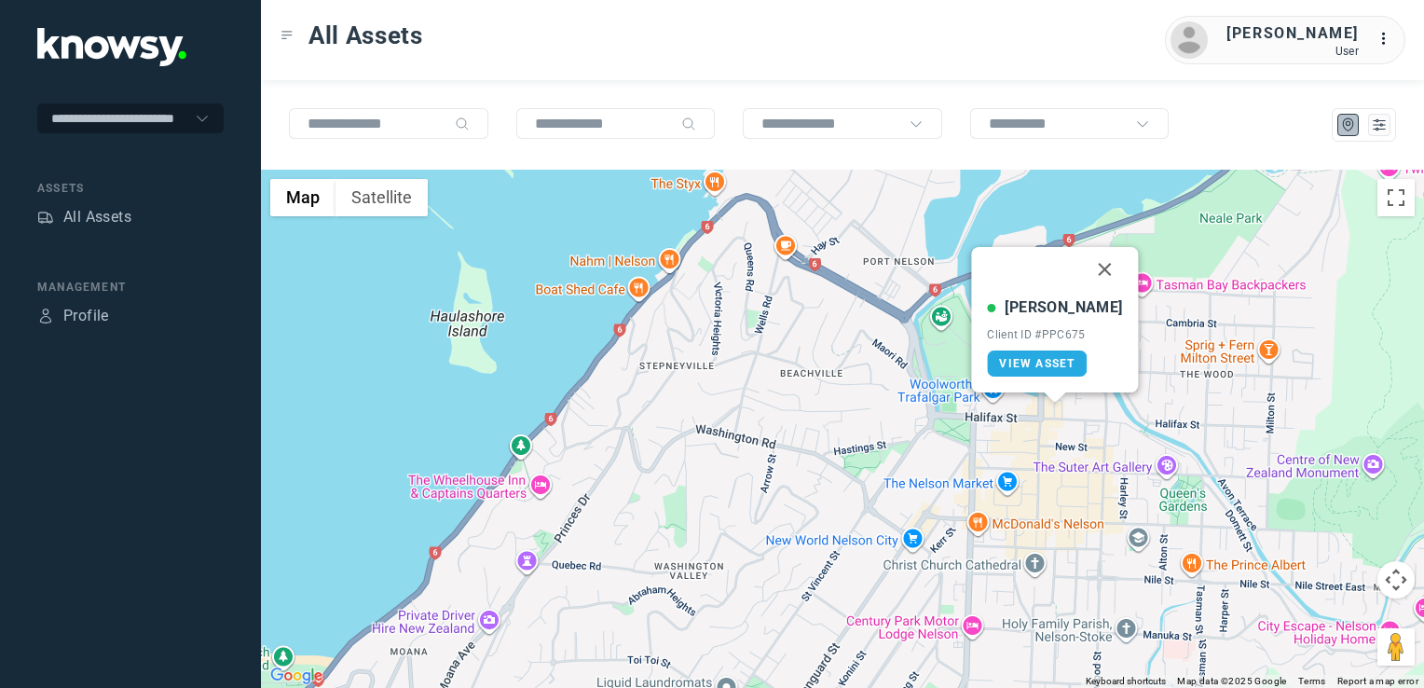
drag, startPoint x: 1092, startPoint y: 273, endPoint x: 873, endPoint y: 464, distance: 290.6
click at [1089, 274] on button "Close" at bounding box center [1105, 269] width 45 height 45
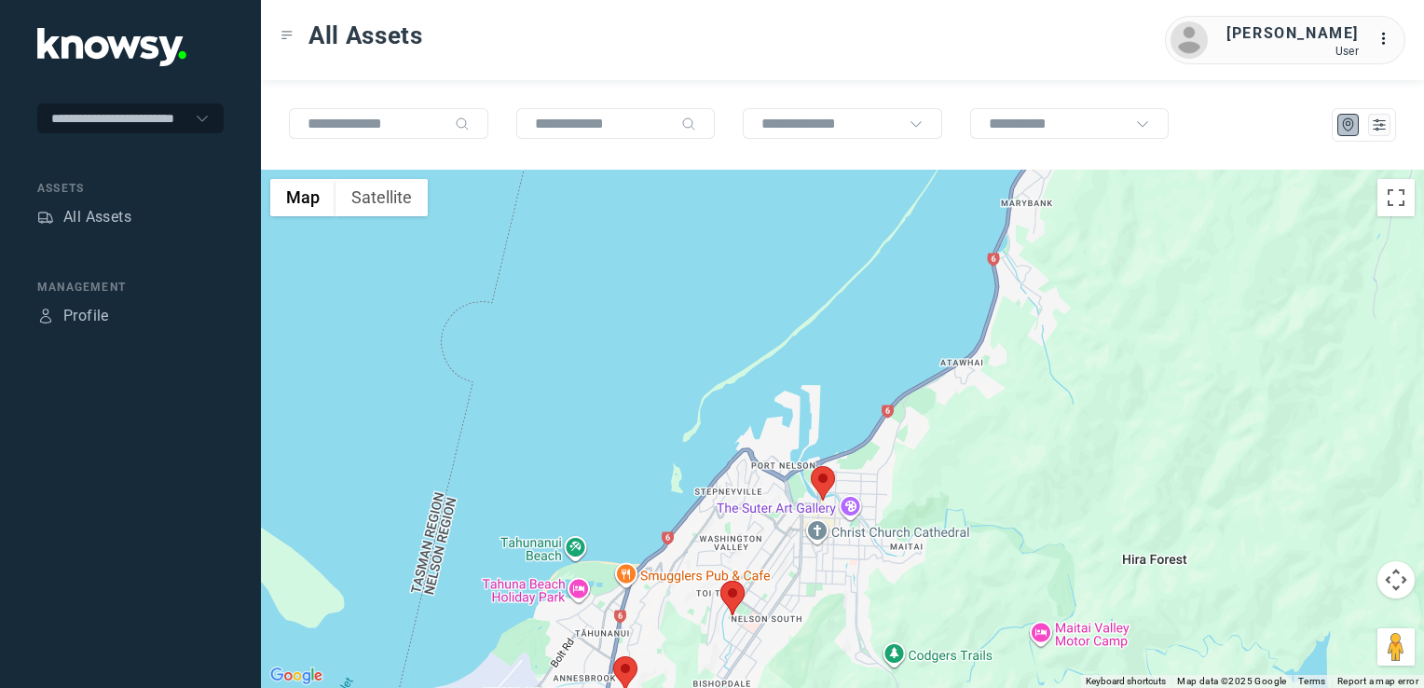
click at [816, 428] on div "To navigate, press the arrow keys." at bounding box center [842, 429] width 1163 height 518
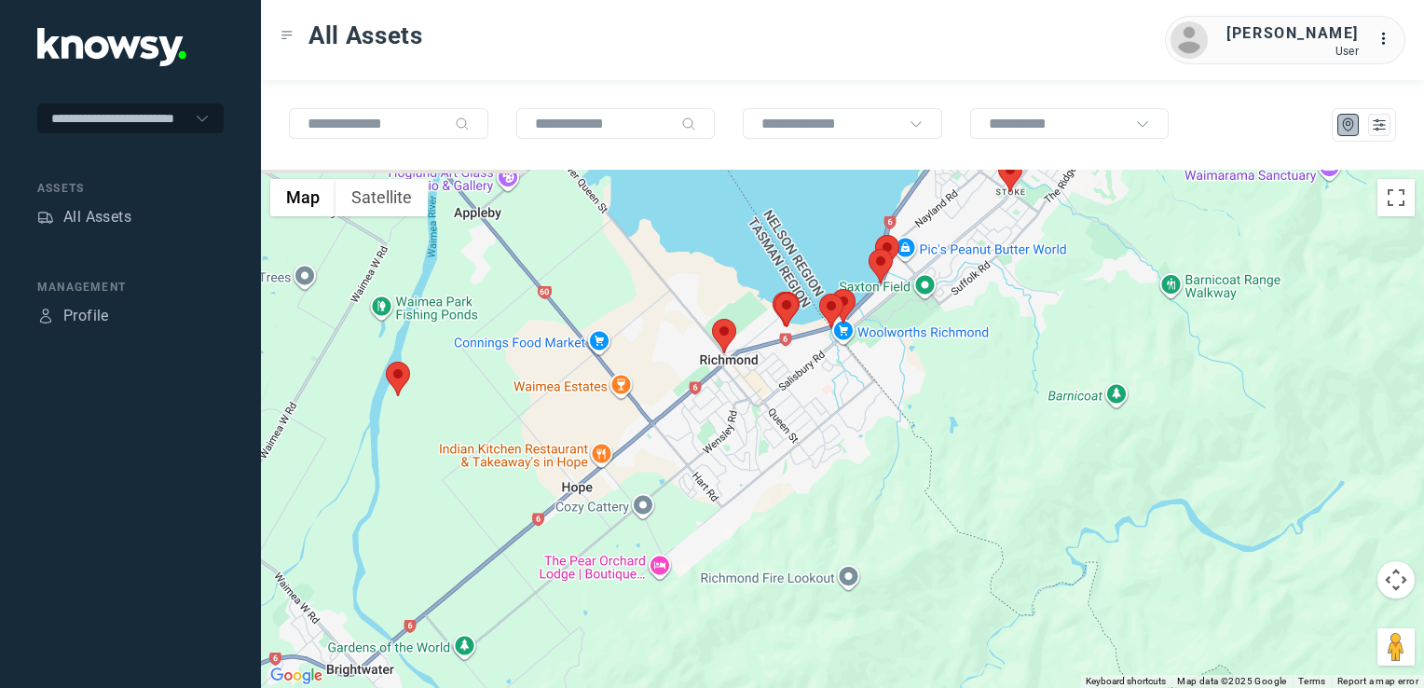
click at [864, 404] on div at bounding box center [842, 429] width 1163 height 518
